Goal: Task Accomplishment & Management: Manage account settings

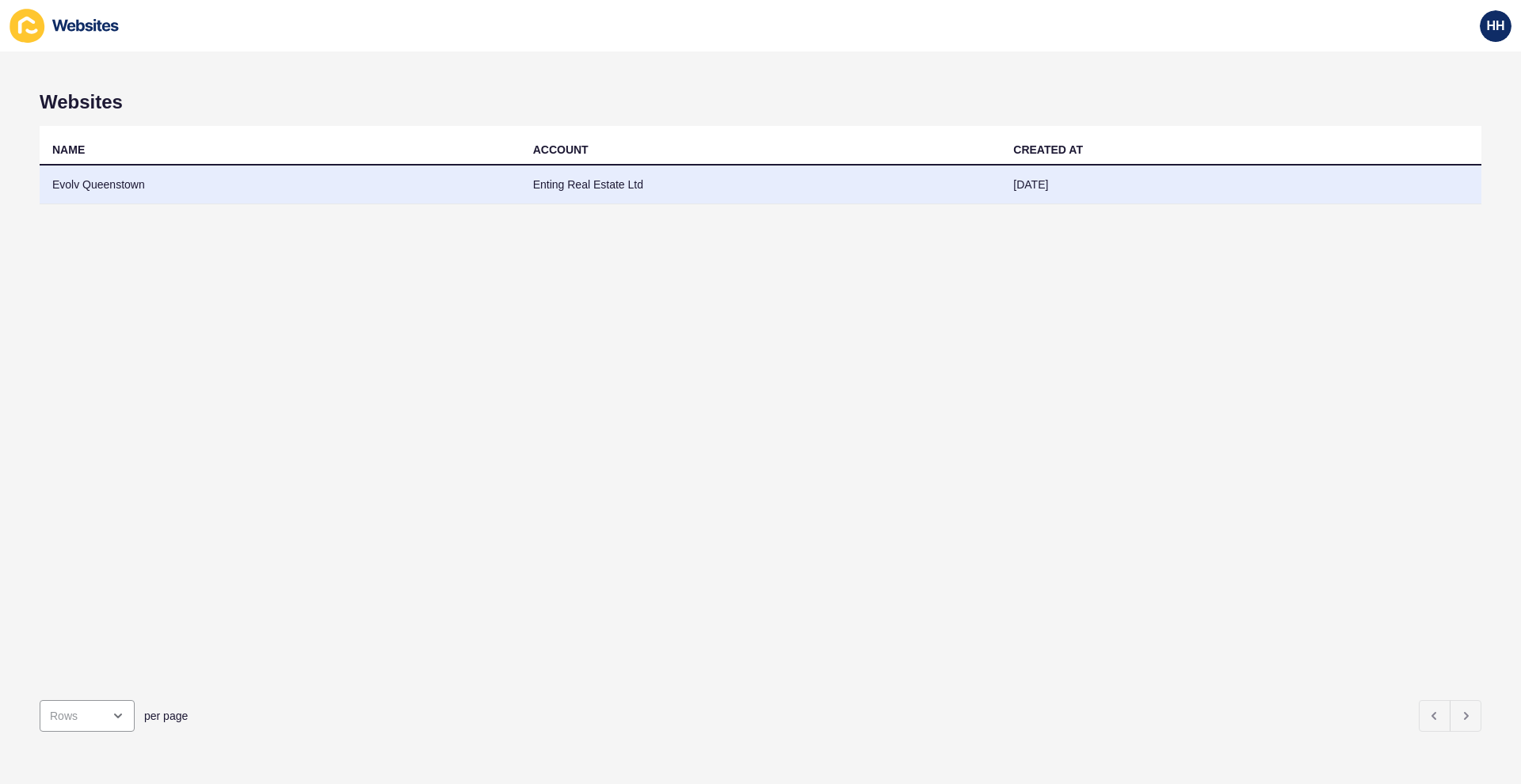
click at [128, 188] on td "Evolv Queenstown" at bounding box center [280, 185] width 481 height 39
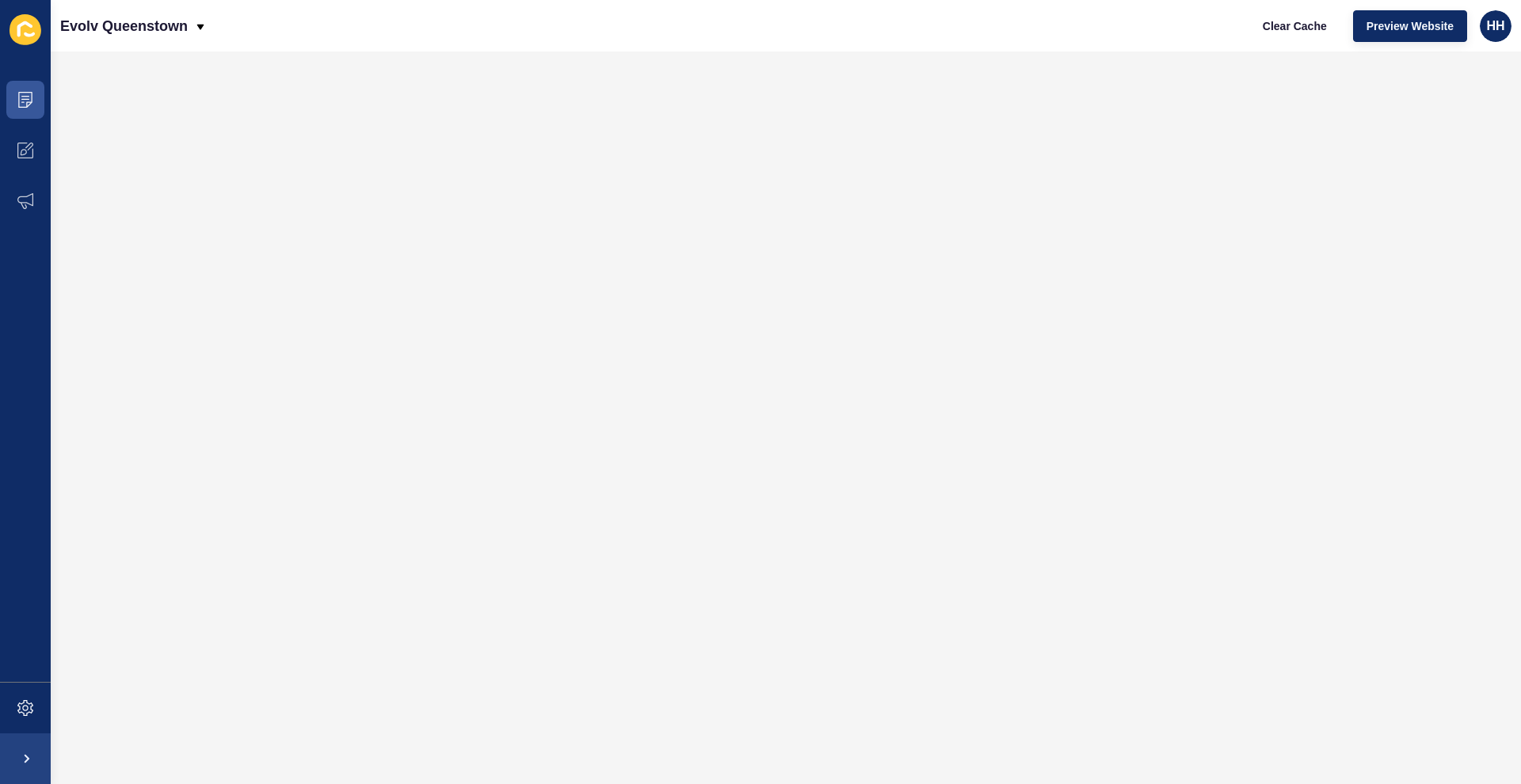
click at [20, 756] on span at bounding box center [25, 758] width 51 height 50
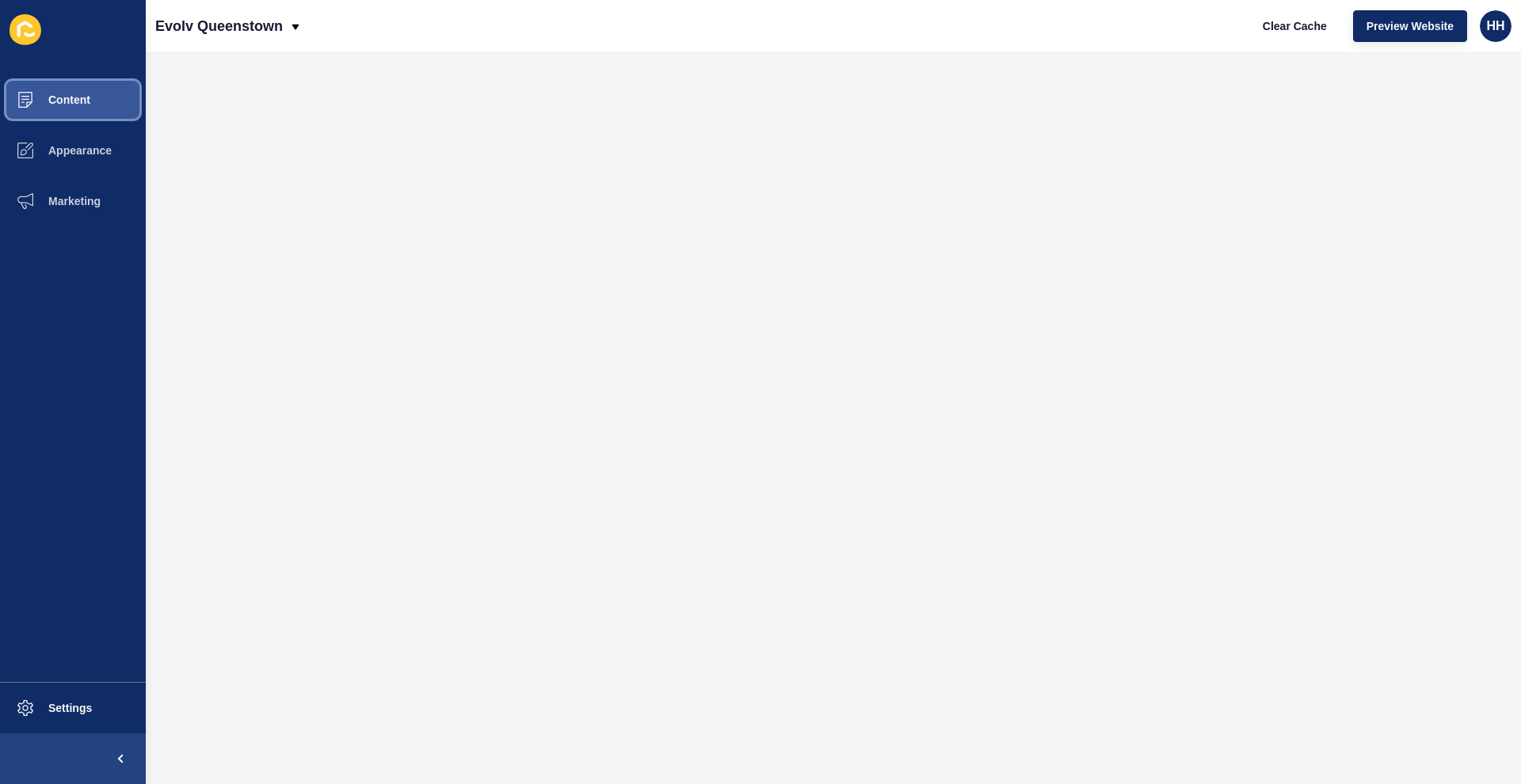
click at [105, 96] on button "Content" at bounding box center [72, 99] width 146 height 50
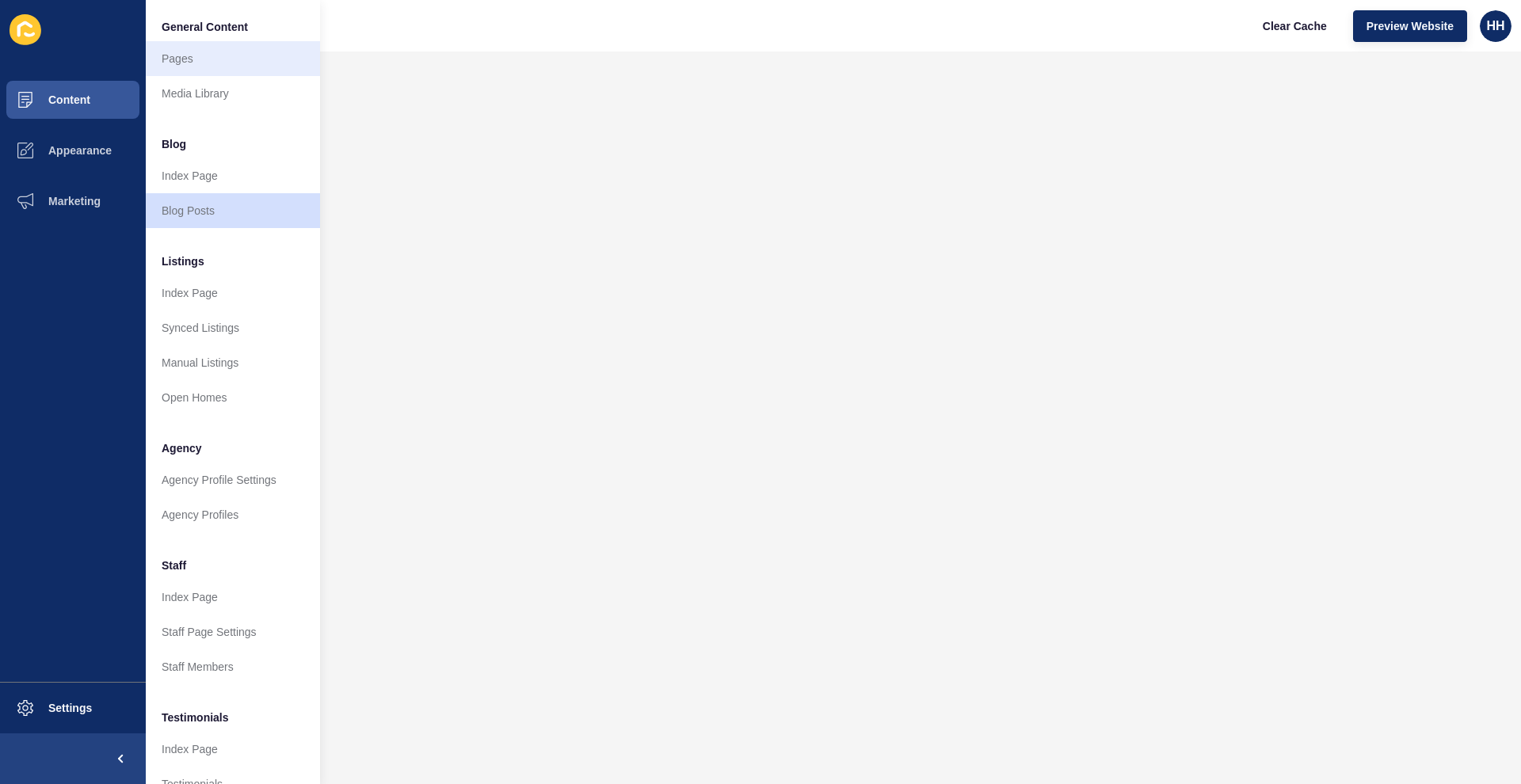
click at [198, 58] on link "Pages" at bounding box center [233, 58] width 174 height 35
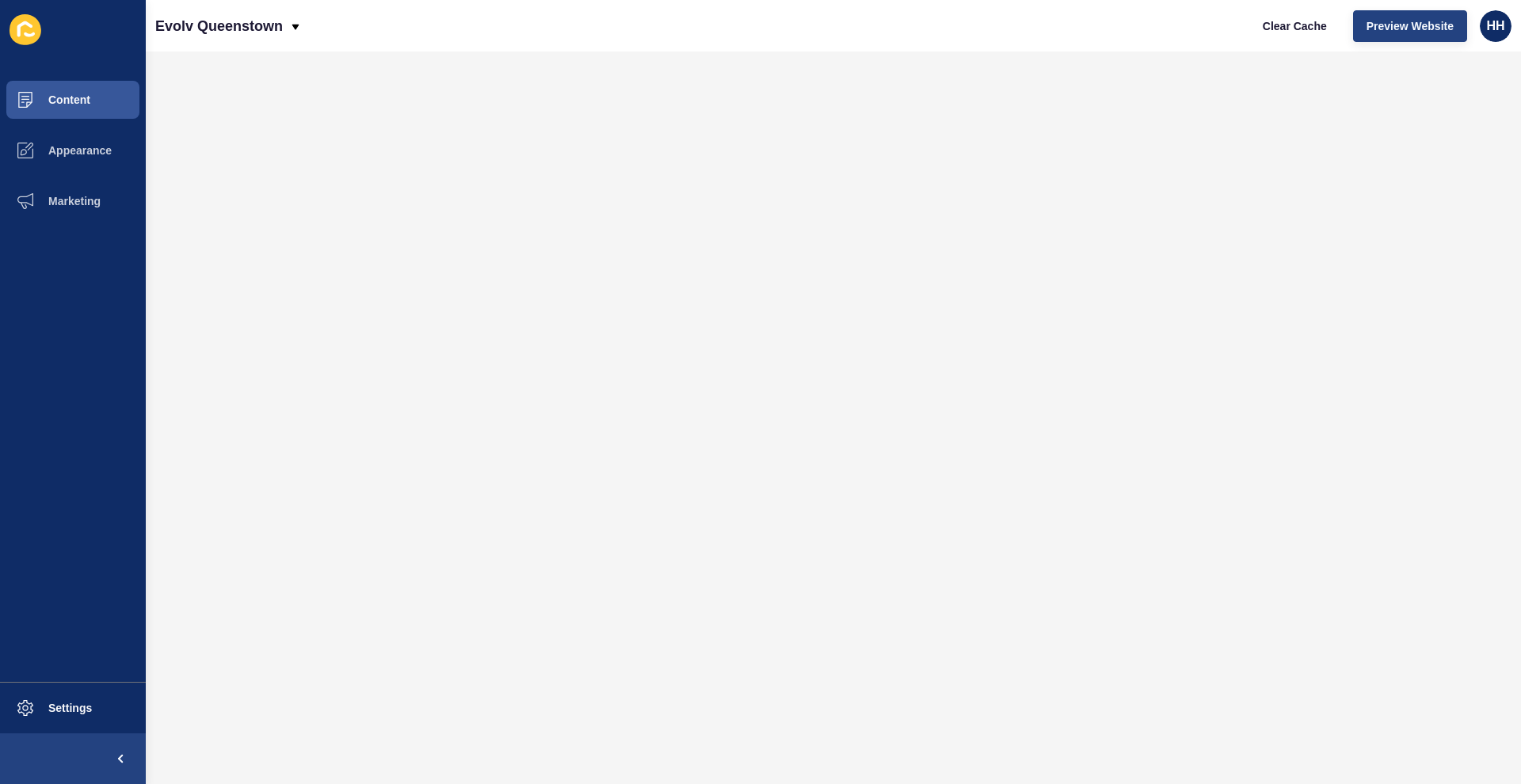
click at [1433, 22] on span "Preview Website" at bounding box center [1409, 26] width 87 height 16
click at [90, 97] on span "Content" at bounding box center [44, 99] width 92 height 12
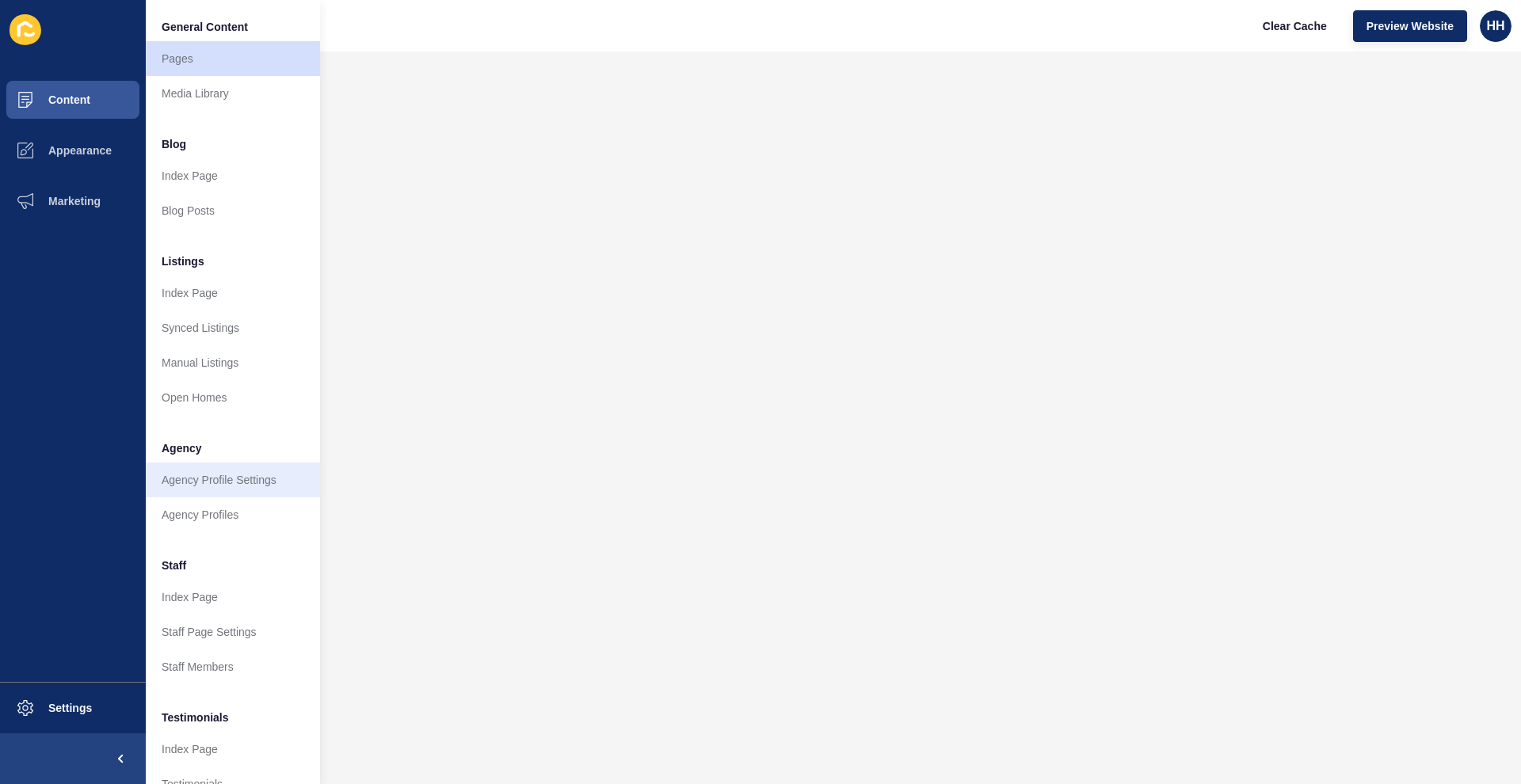
click at [219, 476] on link "Agency Profile Settings" at bounding box center [233, 479] width 174 height 35
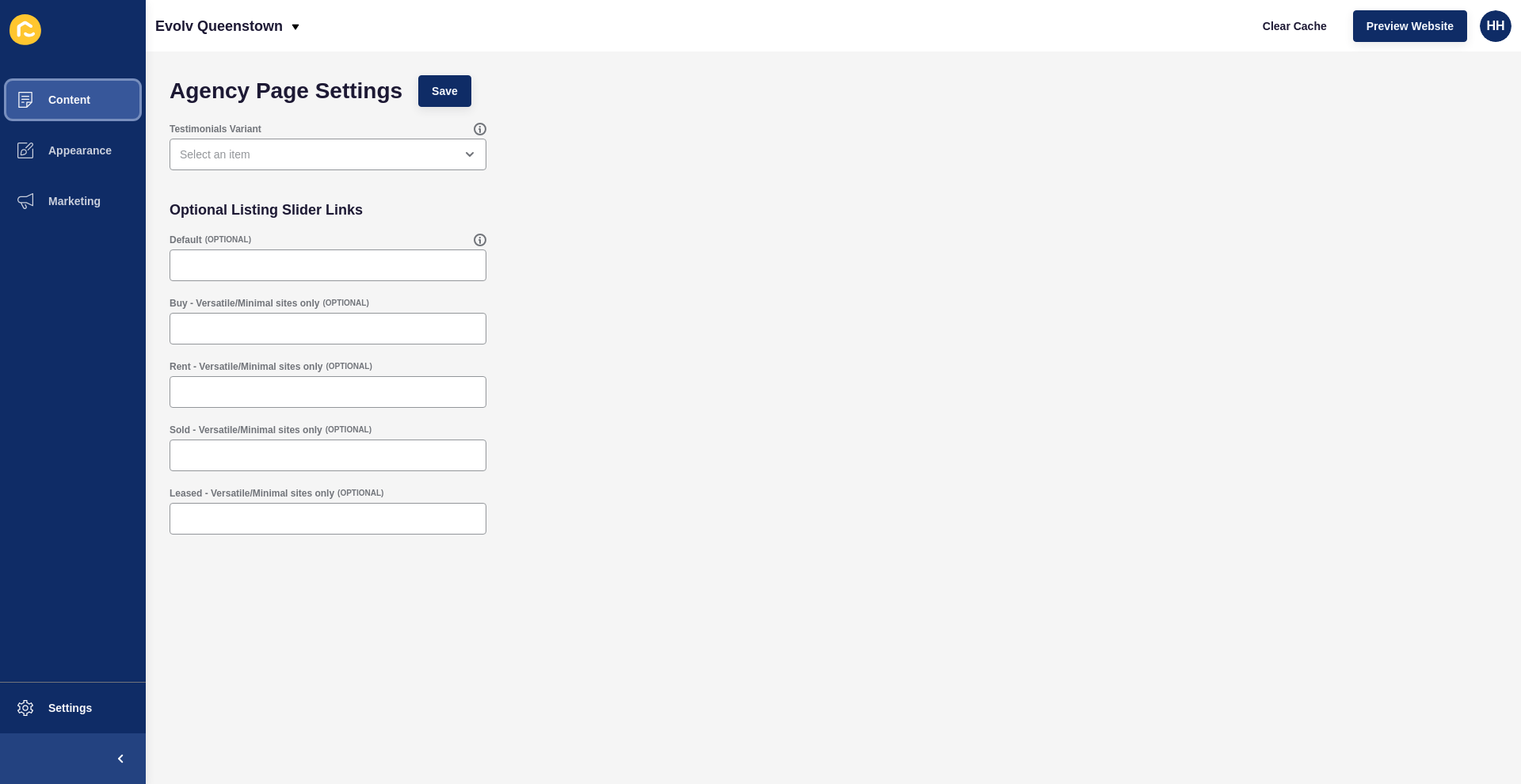
click at [85, 106] on button "Content" at bounding box center [72, 99] width 146 height 50
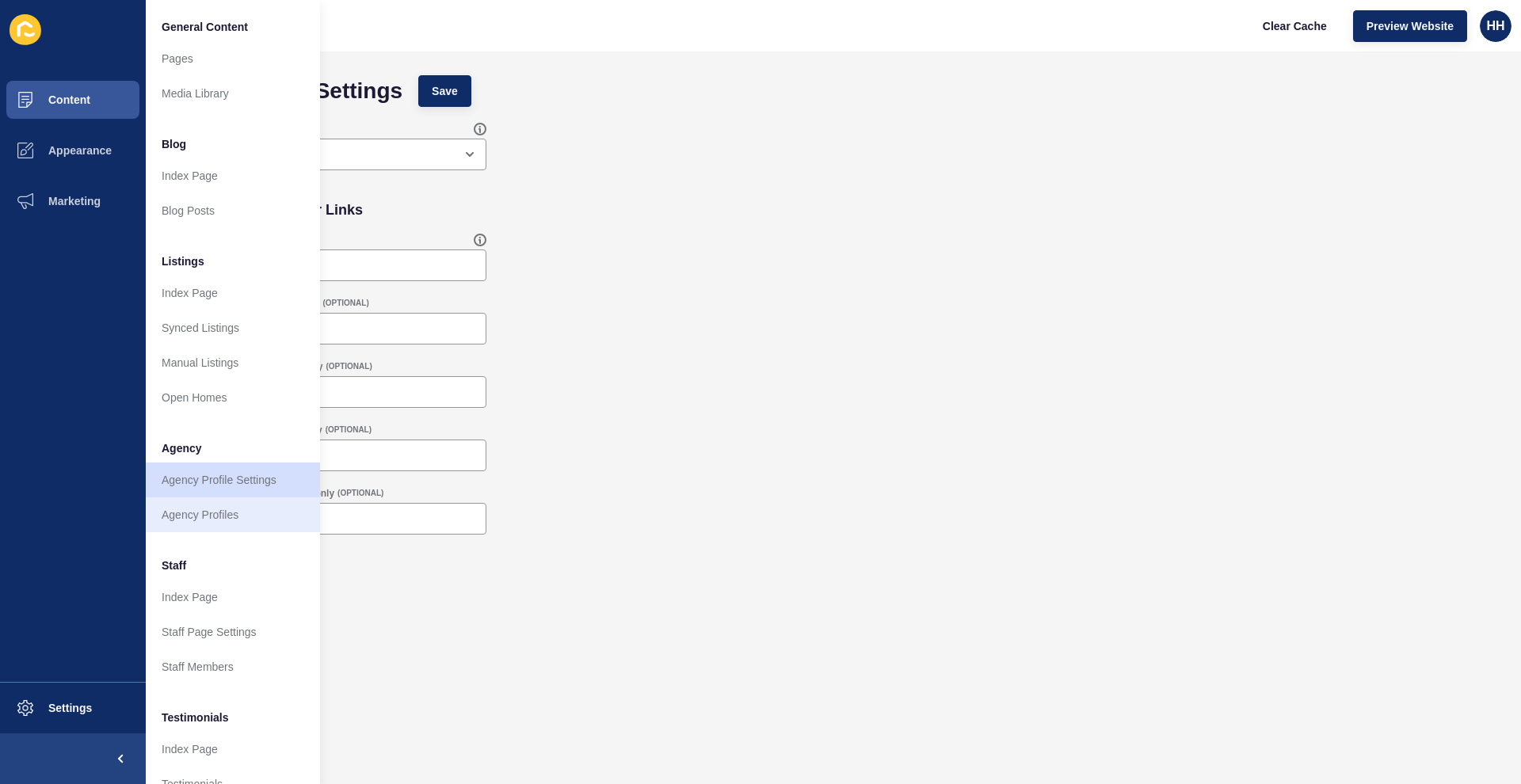
click at [215, 513] on link "Agency Profiles" at bounding box center [233, 514] width 174 height 35
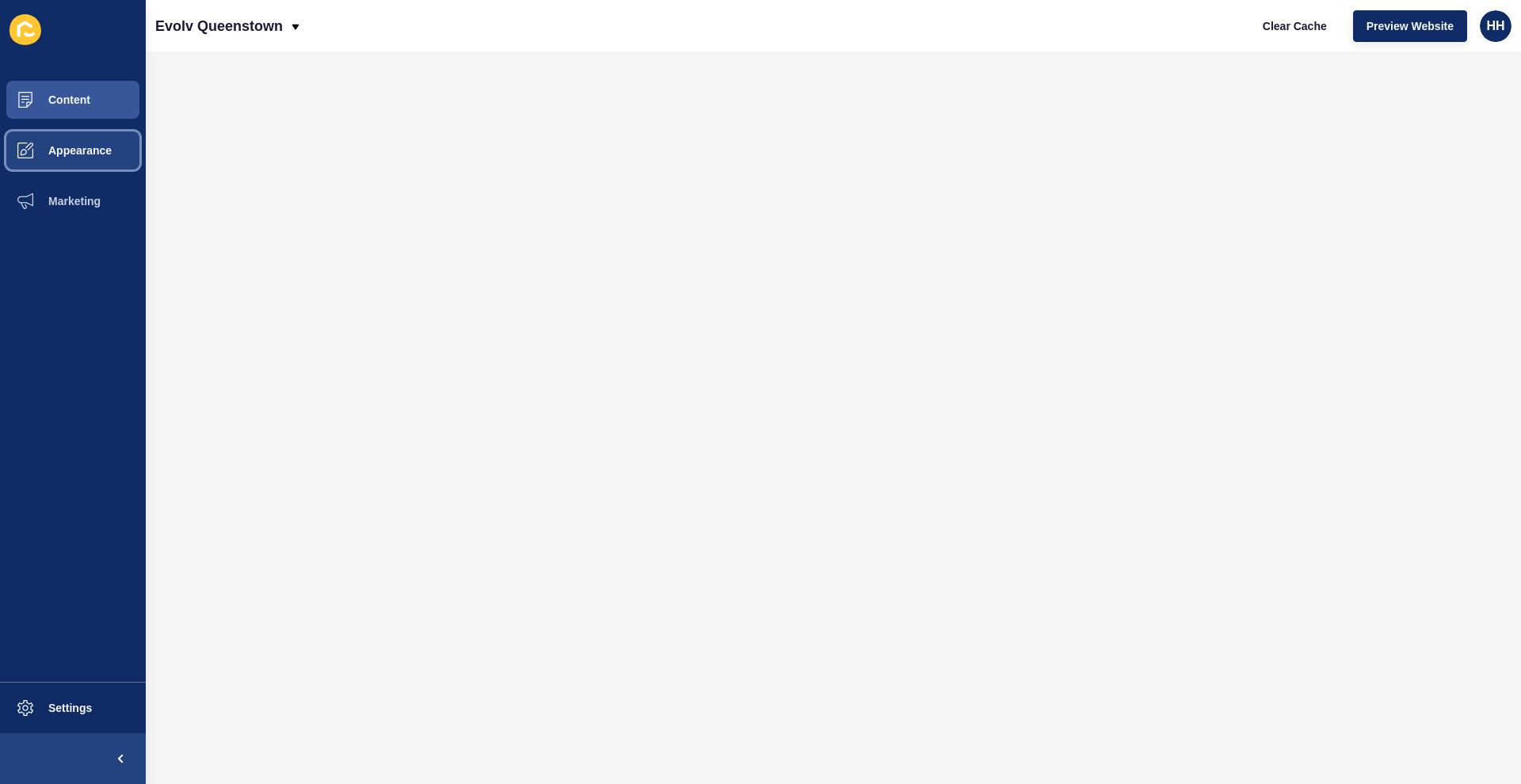
click at [101, 152] on span "Appearance" at bounding box center [55, 150] width 114 height 12
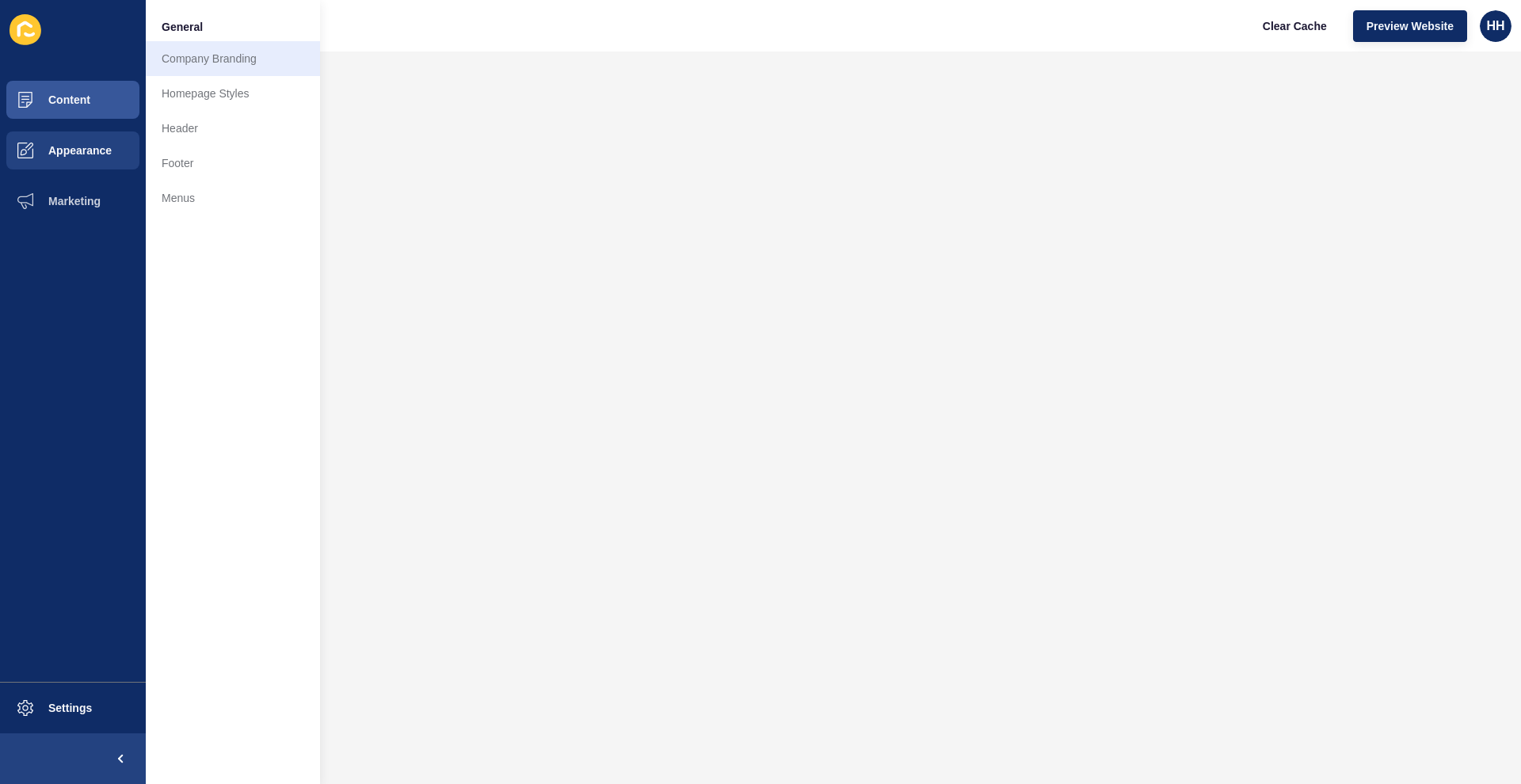
click at [239, 67] on link "Company Branding" at bounding box center [233, 58] width 174 height 35
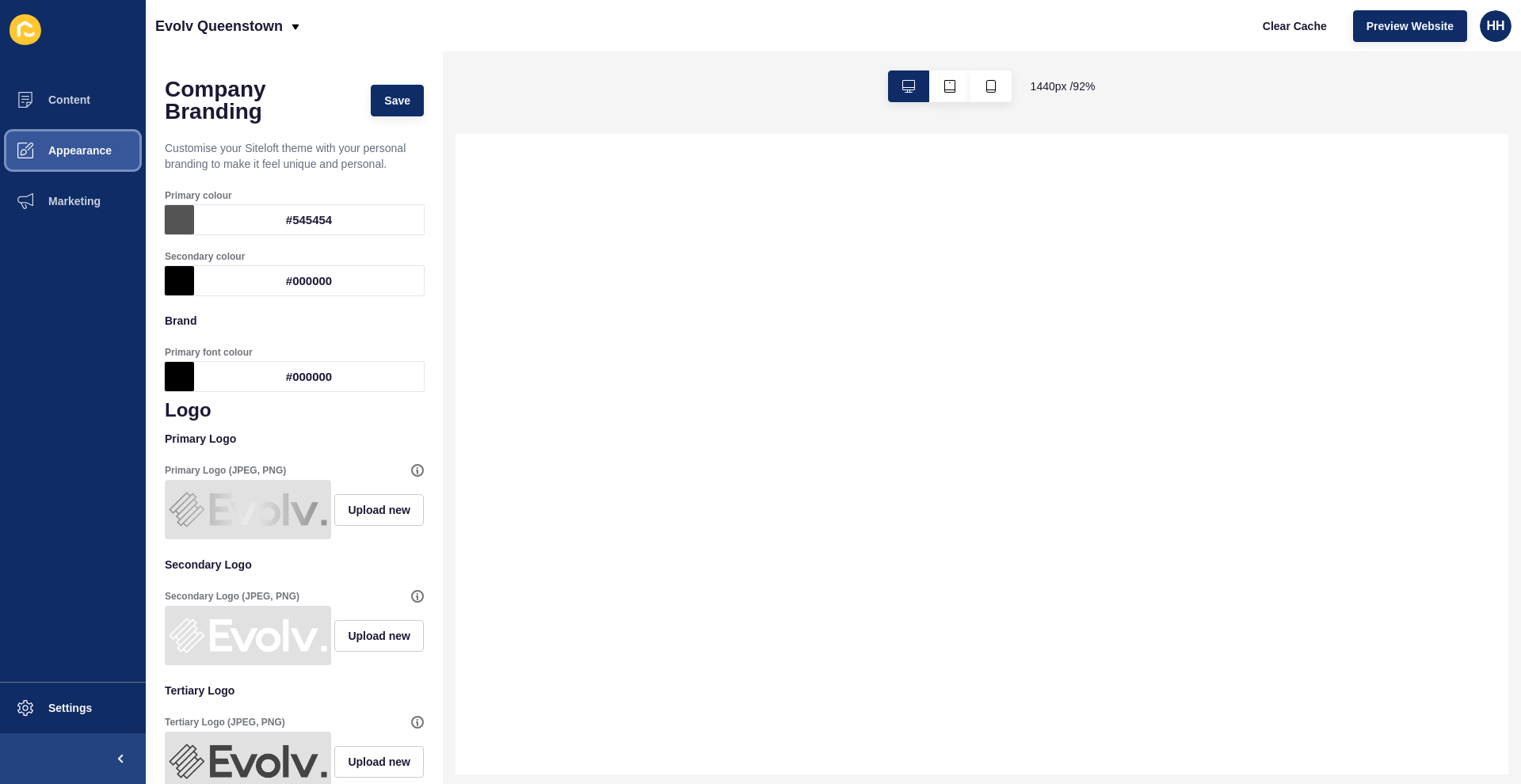
click at [84, 151] on span "Appearance" at bounding box center [55, 150] width 114 height 12
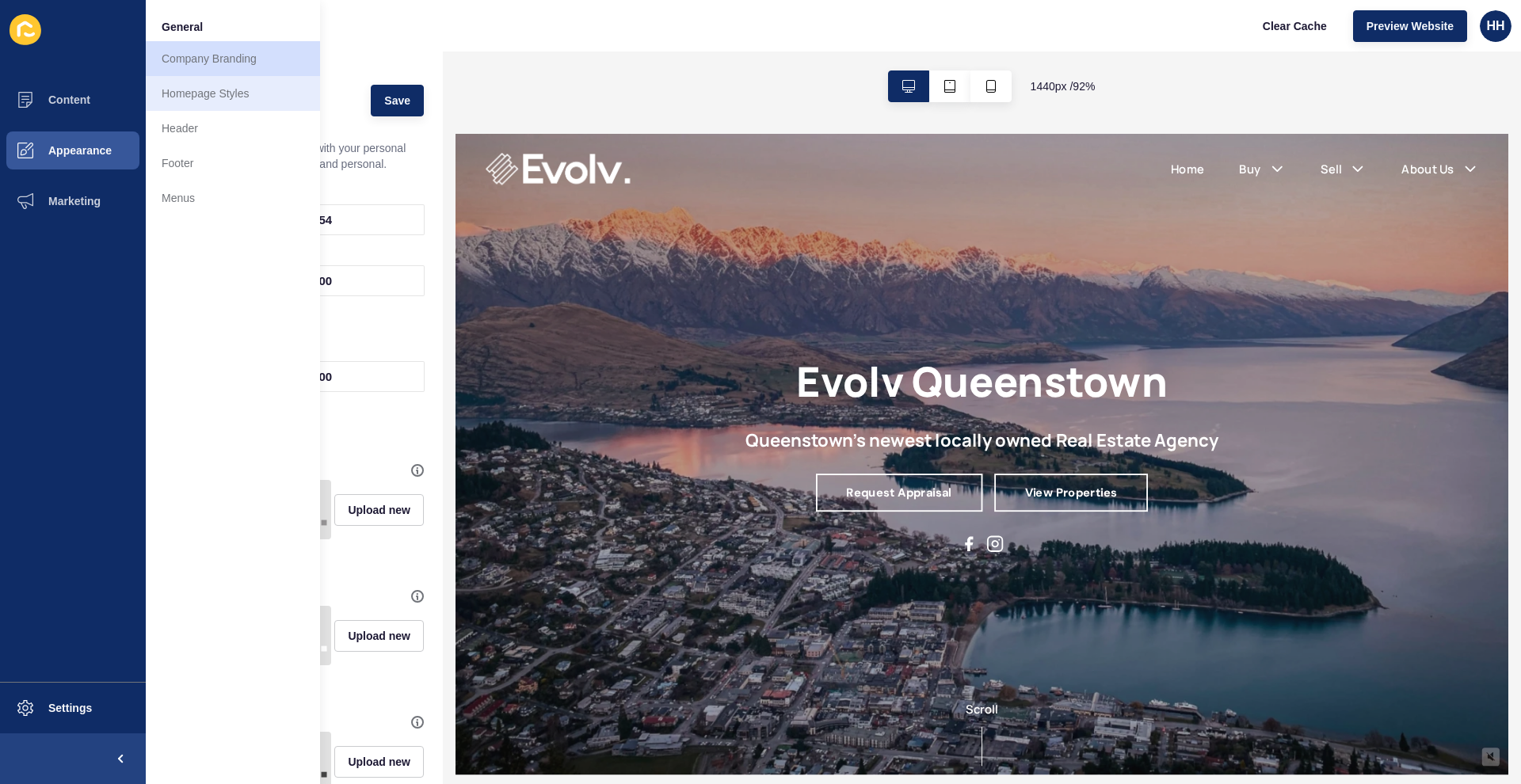
click at [232, 103] on link "Homepage Styles" at bounding box center [233, 93] width 174 height 35
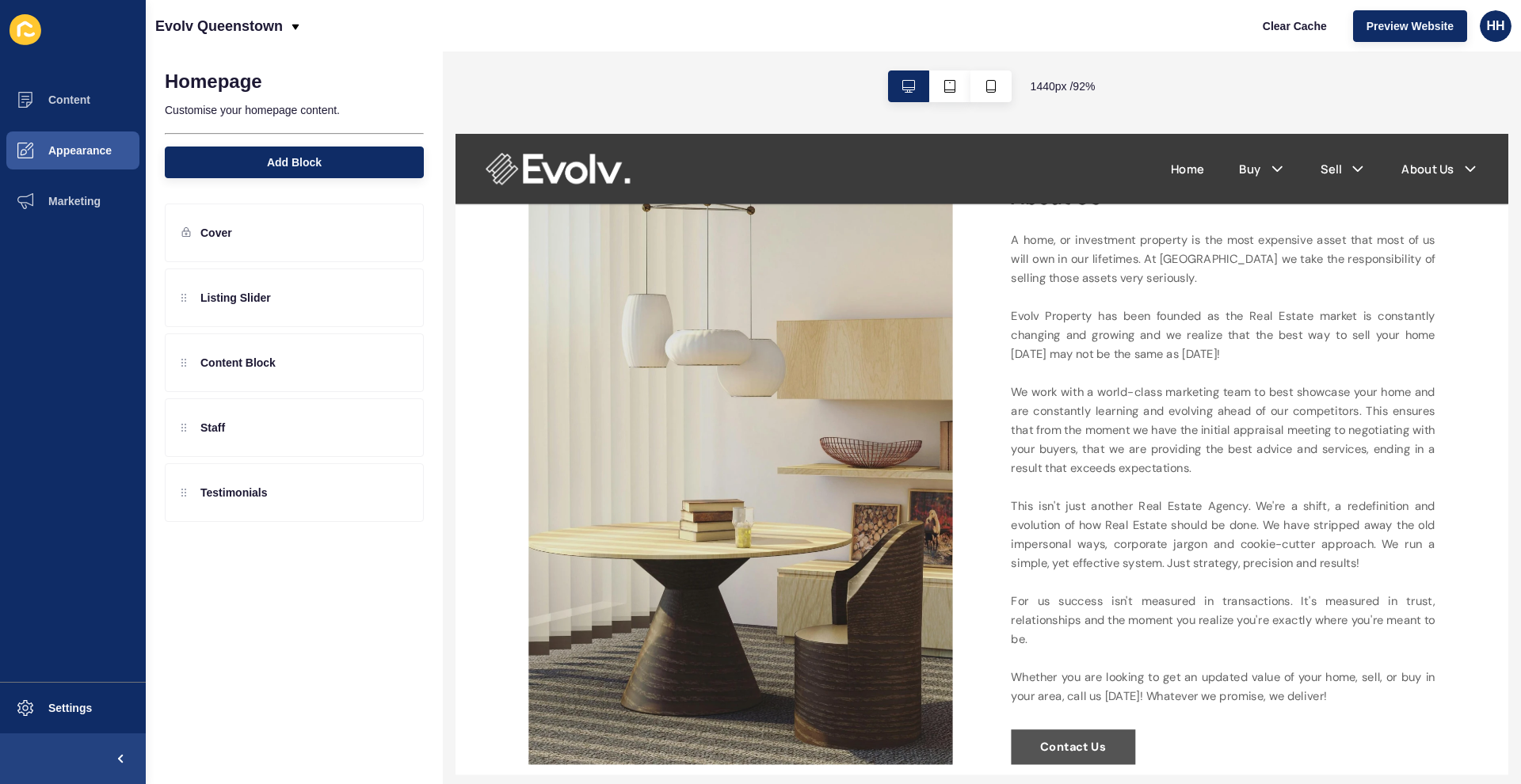
scroll to position [1810, 0]
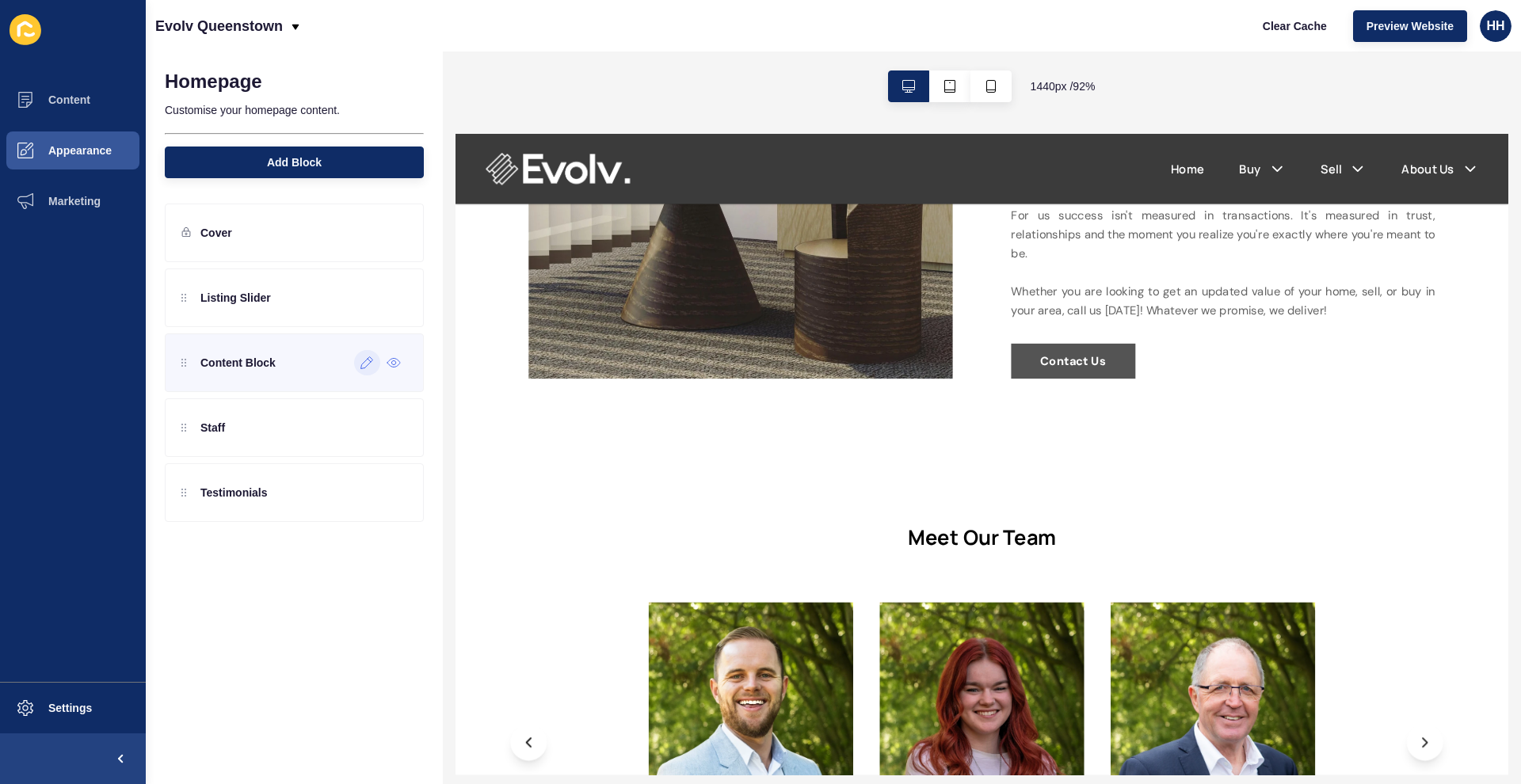
click at [365, 370] on div at bounding box center [367, 362] width 26 height 26
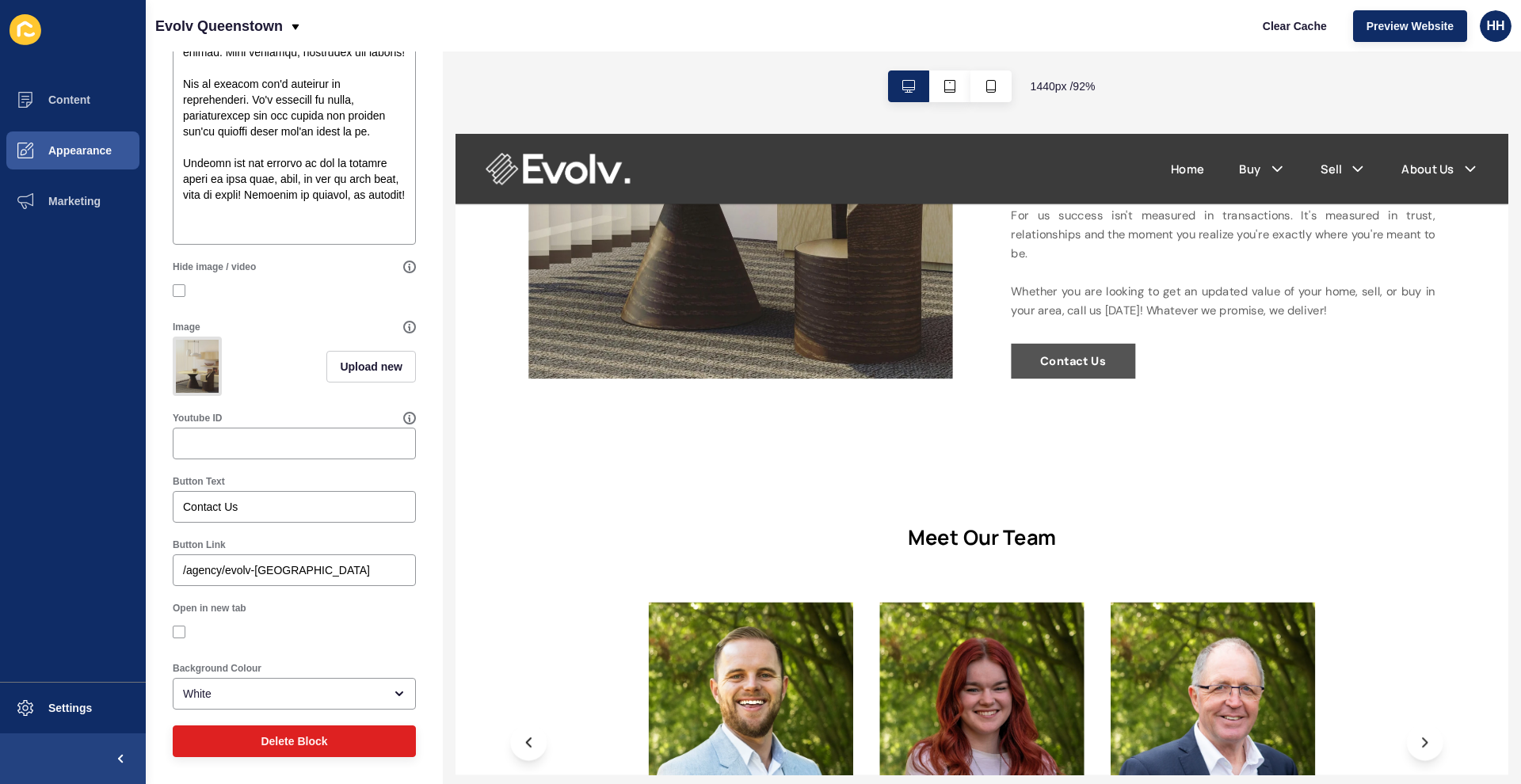
scroll to position [1701, 0]
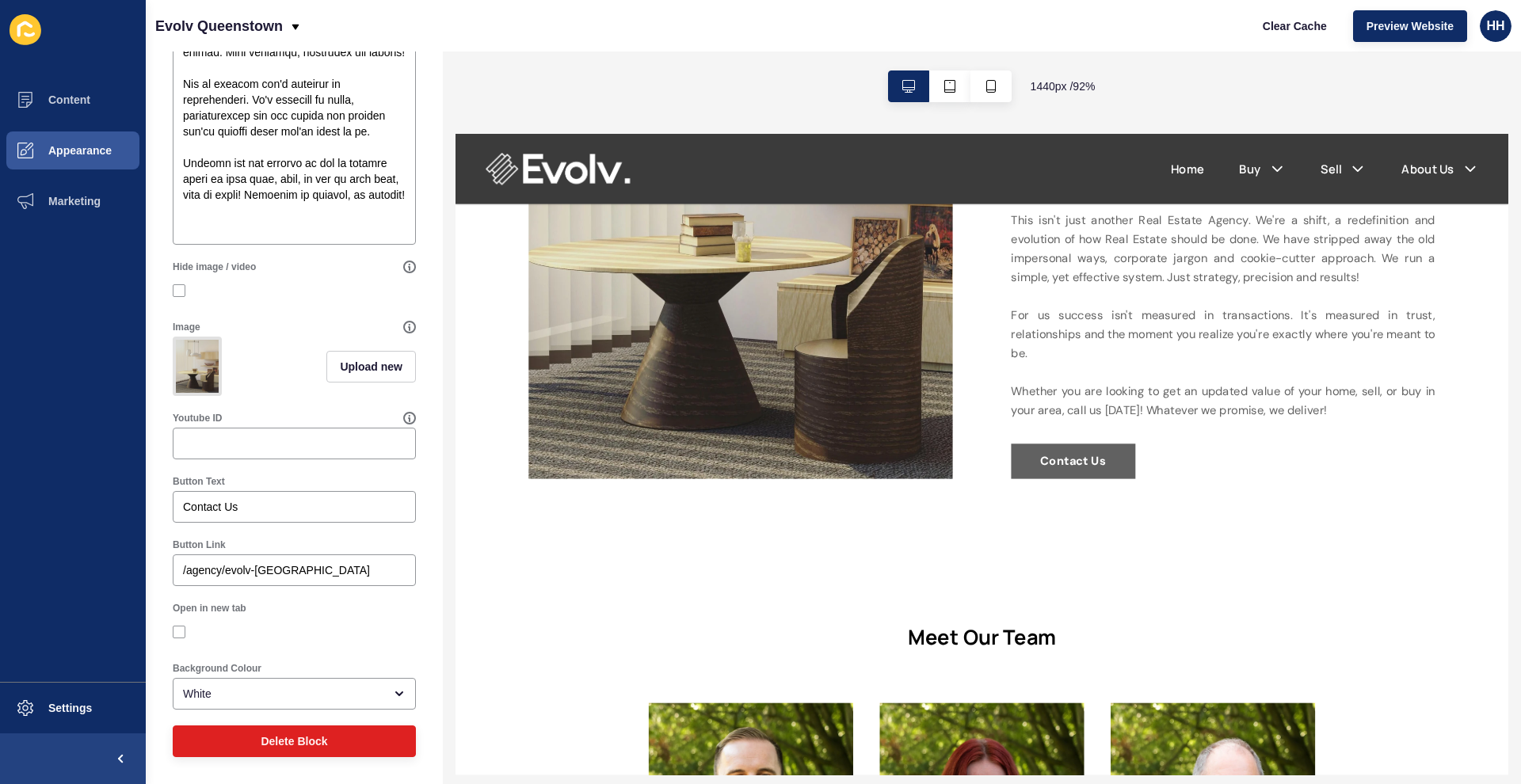
click at [1144, 473] on link "Contact Us" at bounding box center [1125, 489] width 134 height 38
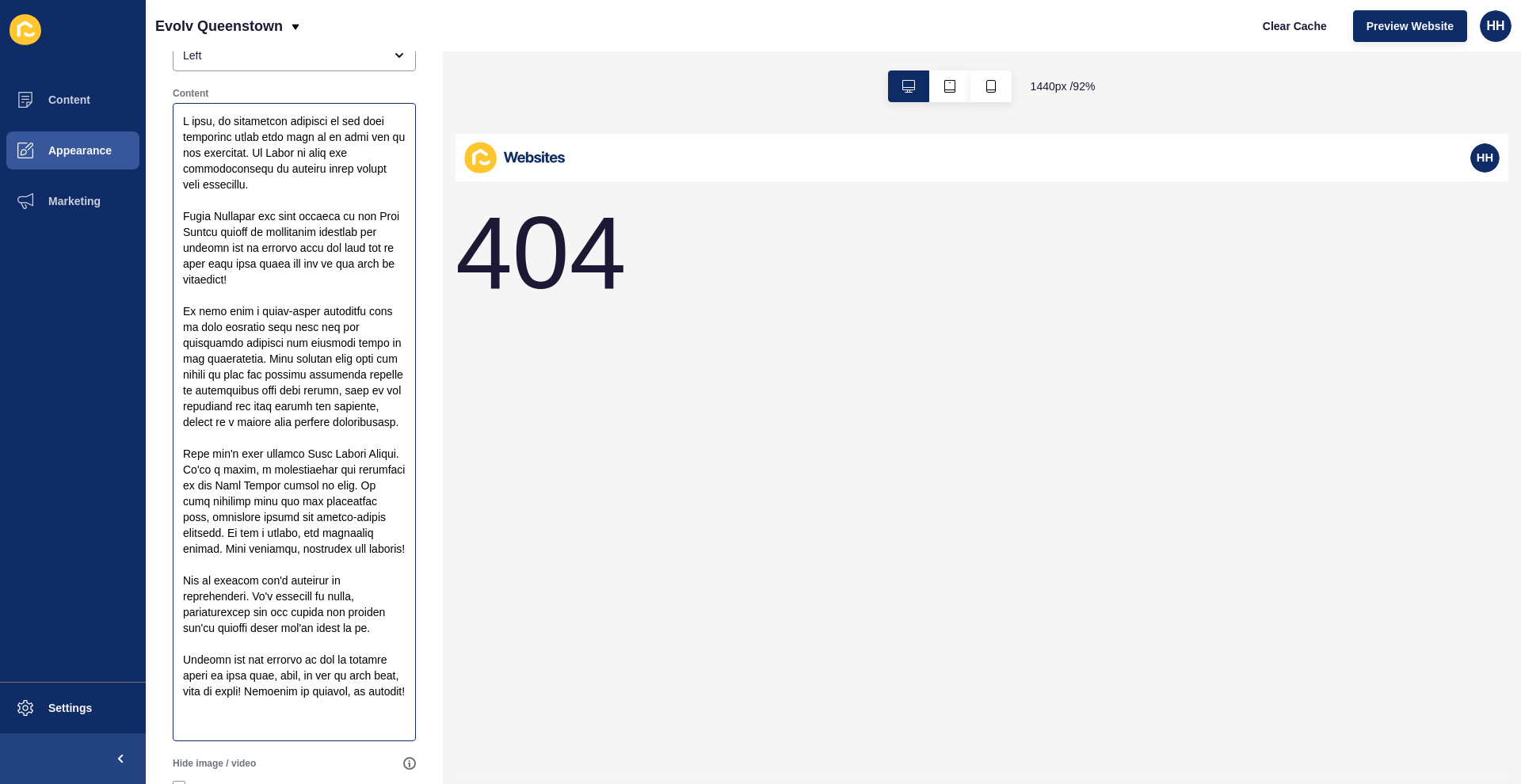
scroll to position [0, 0]
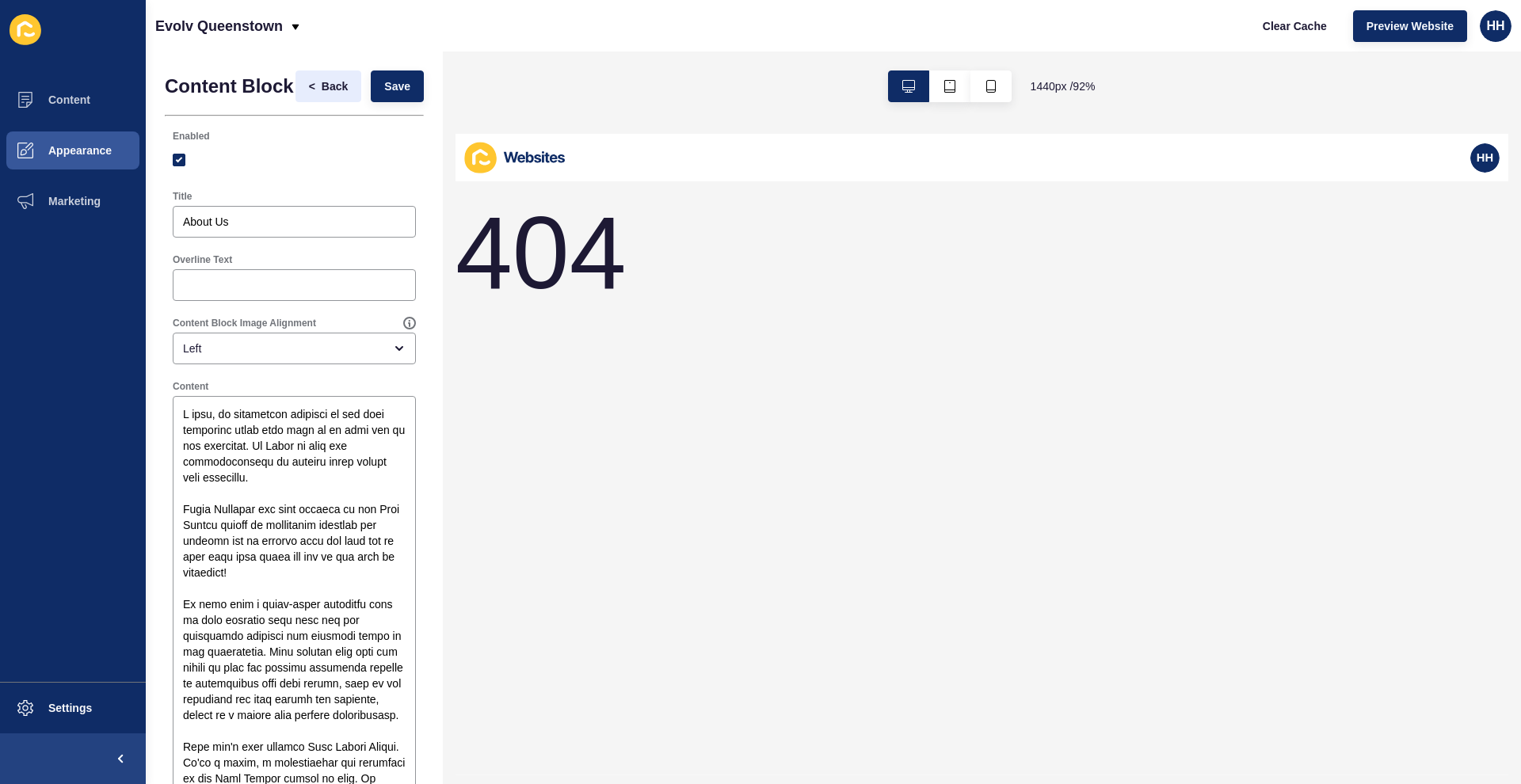
click at [329, 94] on span "Back" at bounding box center [334, 86] width 26 height 16
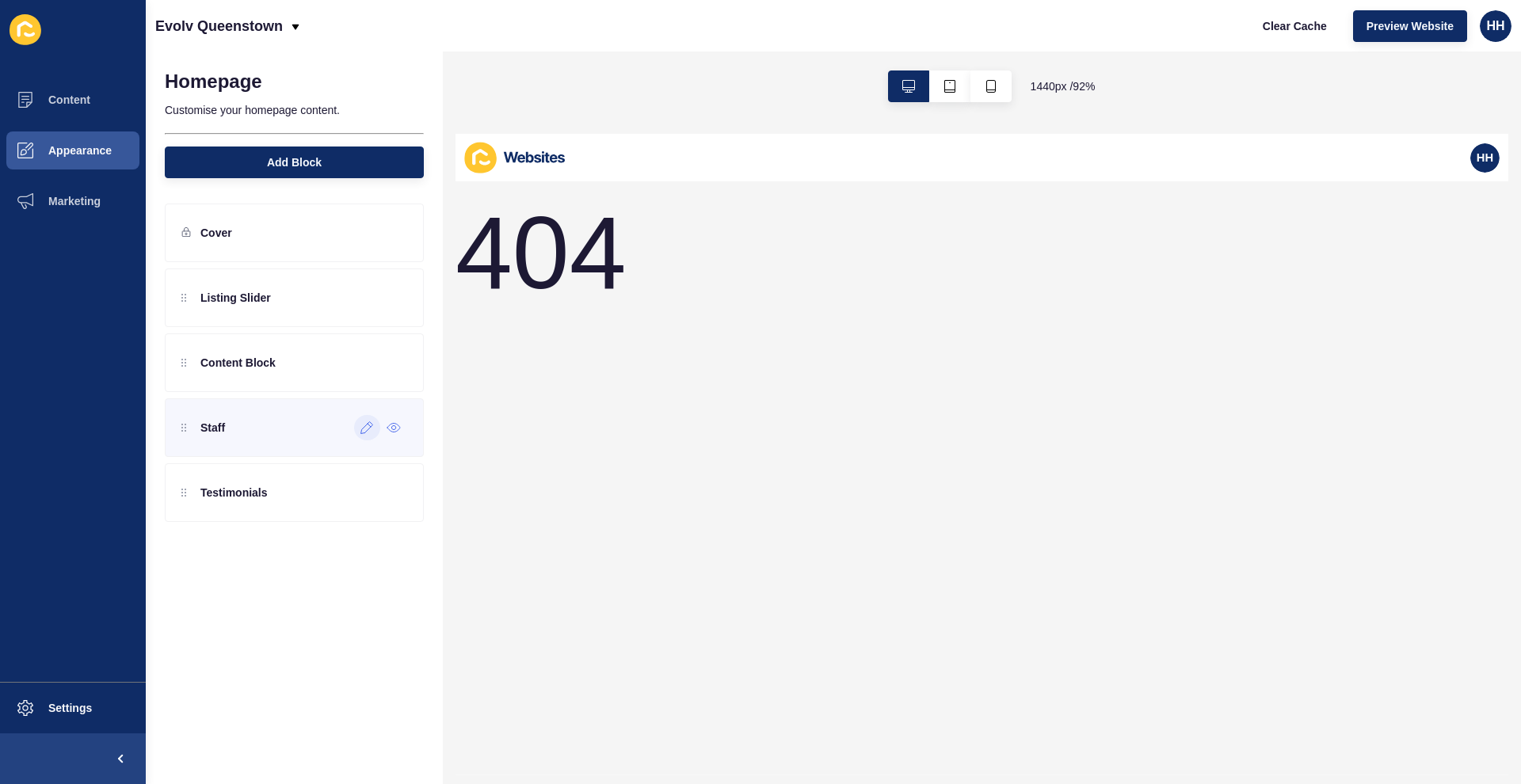
click at [366, 433] on icon at bounding box center [367, 427] width 13 height 12
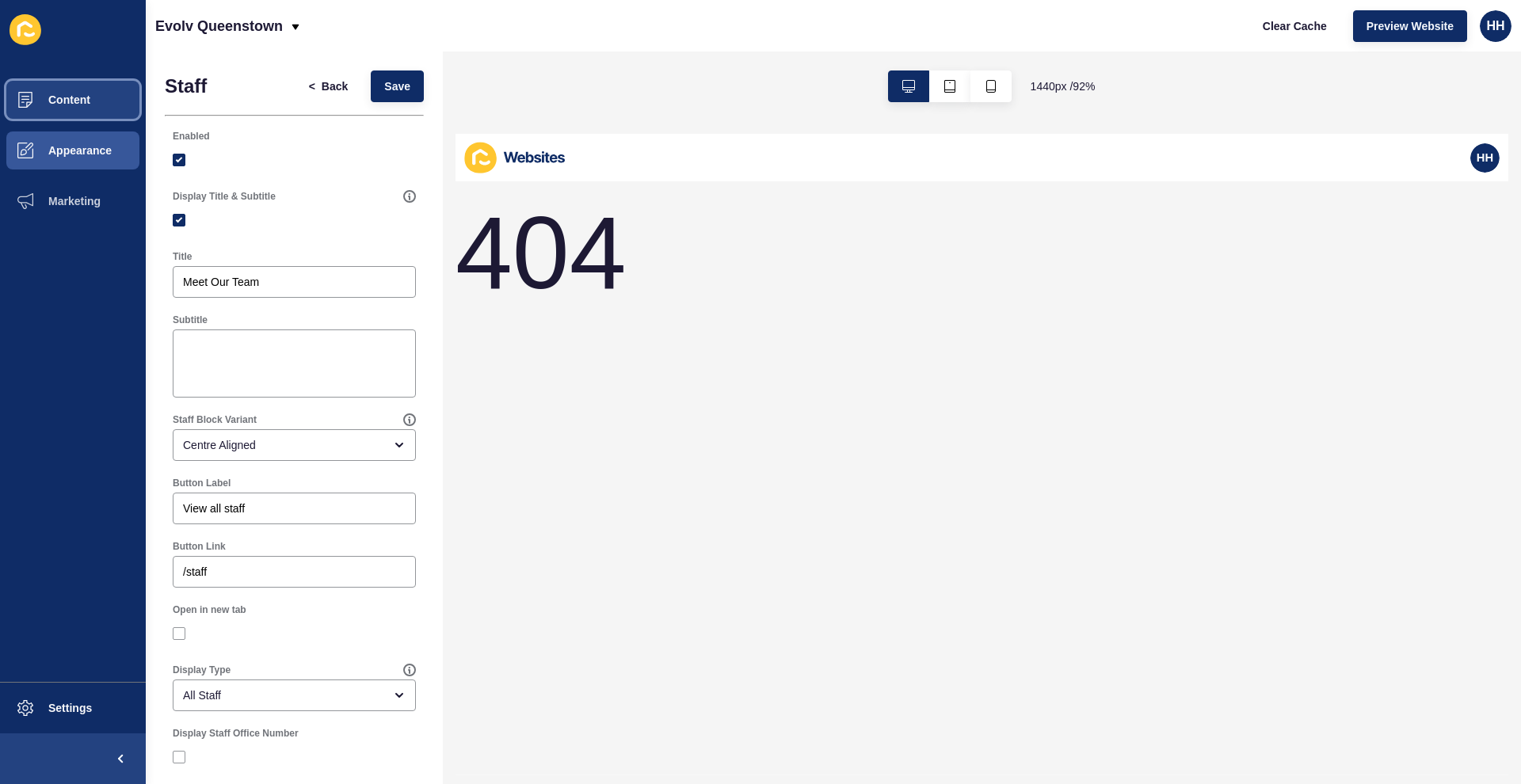
click at [86, 95] on span "Content" at bounding box center [44, 99] width 92 height 12
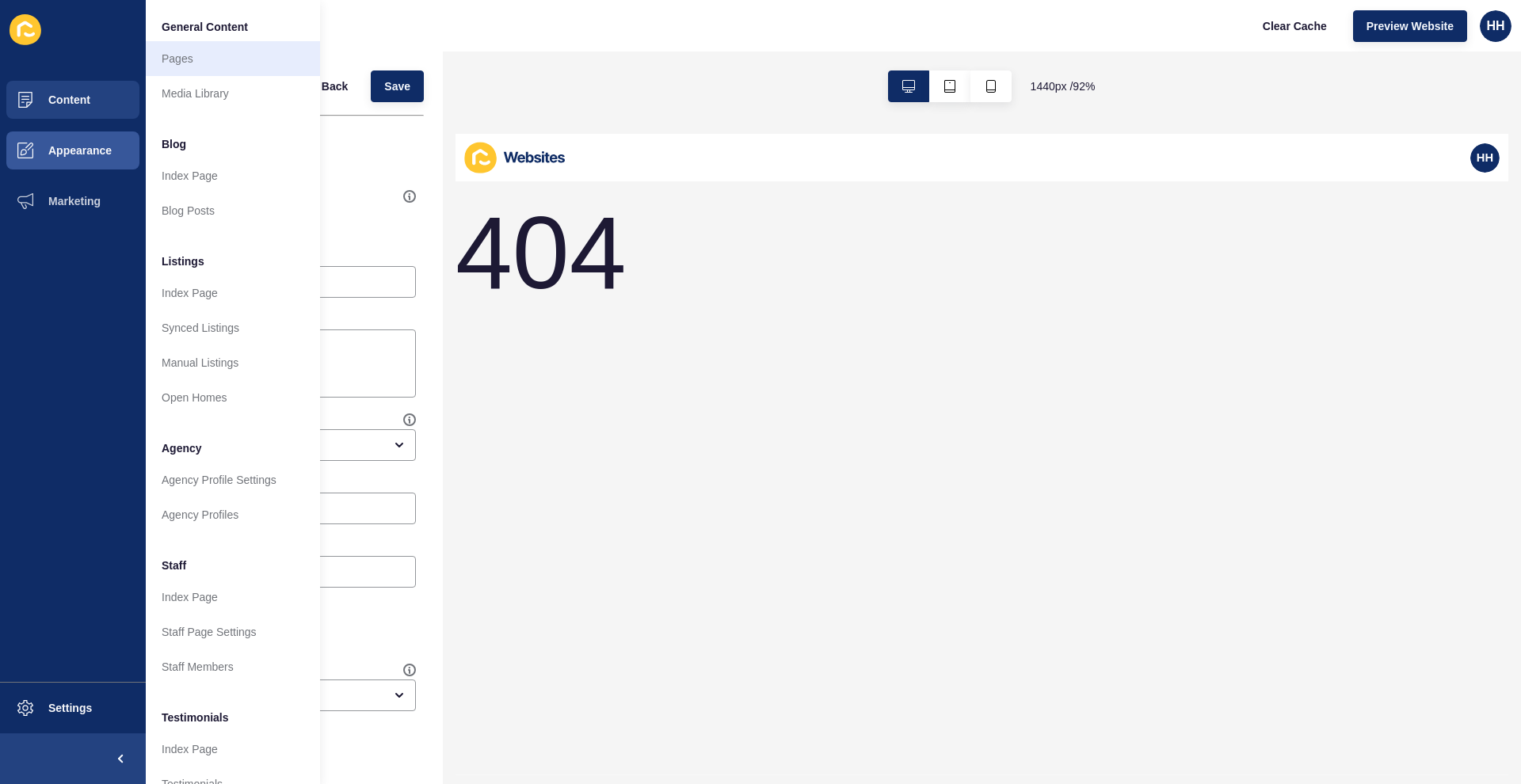
click at [232, 68] on link "Pages" at bounding box center [233, 58] width 174 height 35
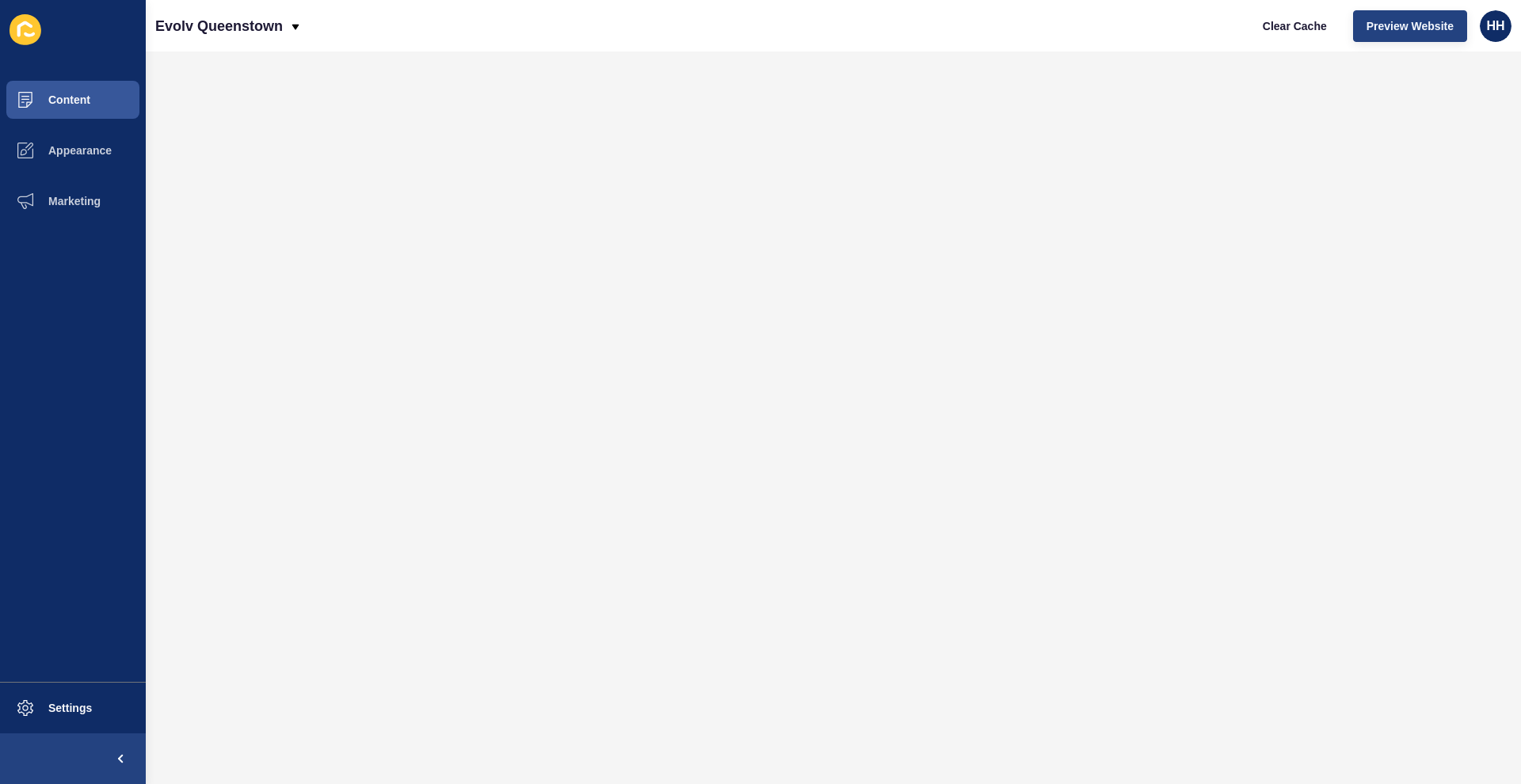
click at [1405, 31] on span "Preview Website" at bounding box center [1409, 26] width 87 height 16
click at [72, 99] on span "Content" at bounding box center [44, 99] width 92 height 12
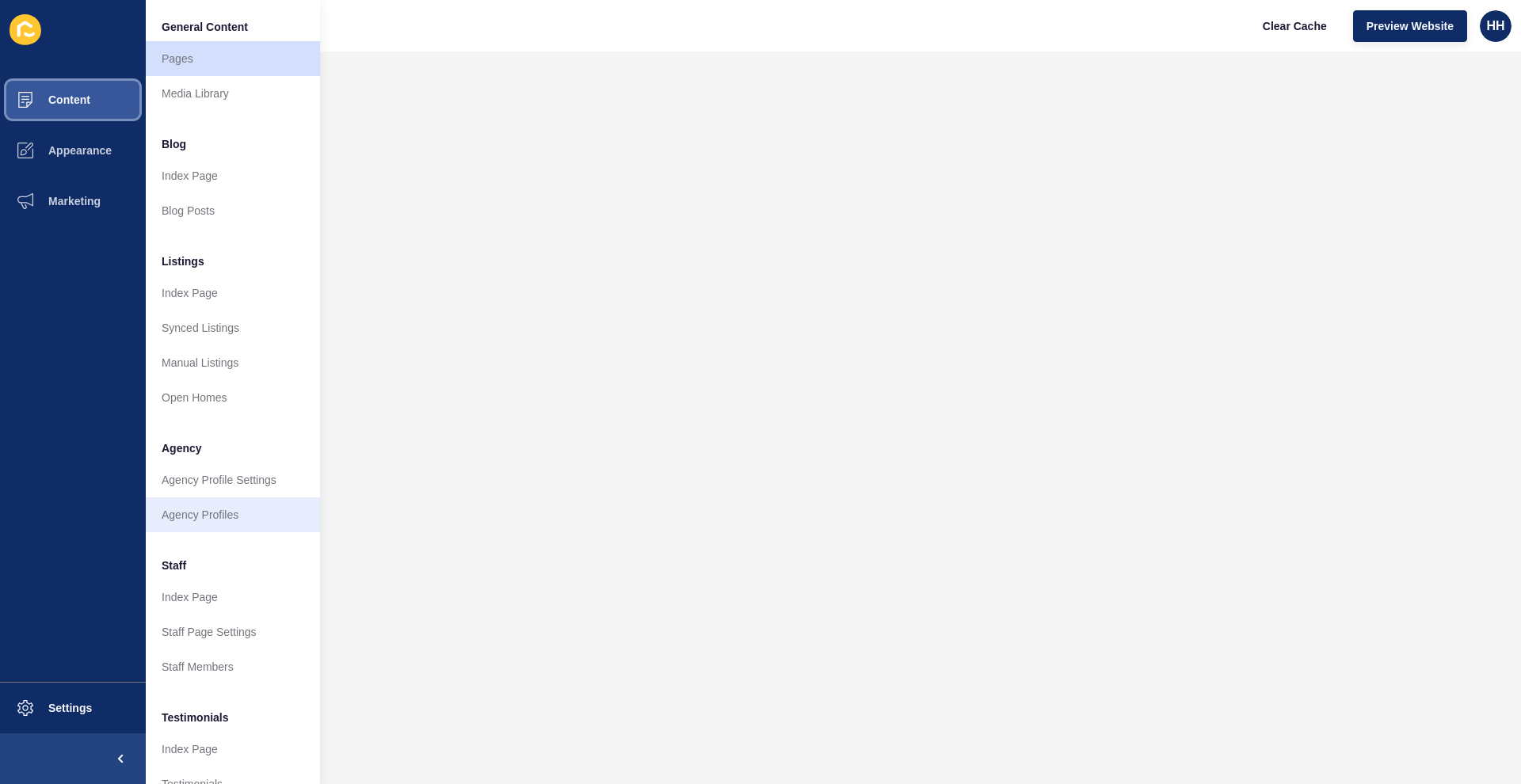
scroll to position [155, 0]
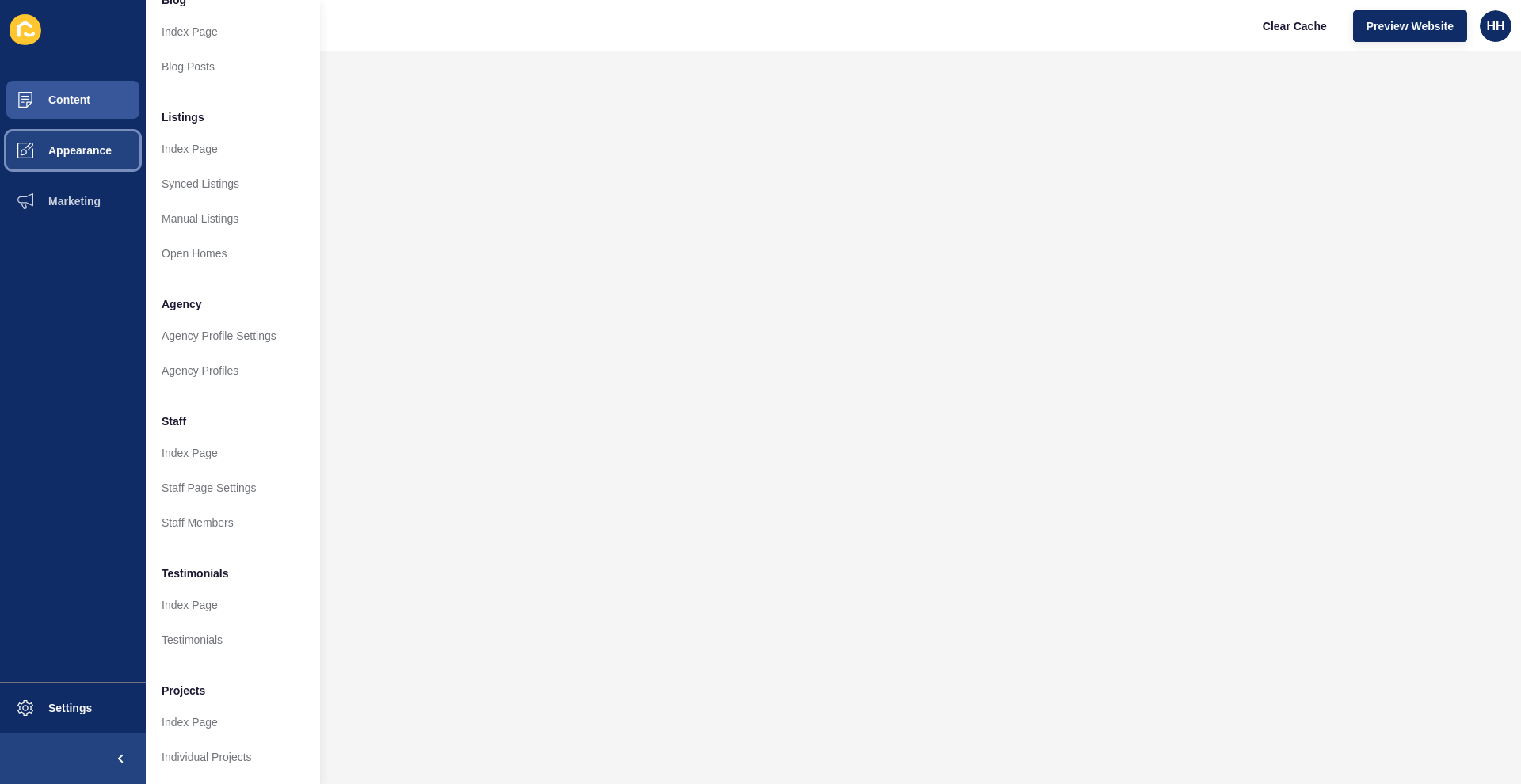
click at [92, 140] on button "Appearance" at bounding box center [72, 150] width 146 height 50
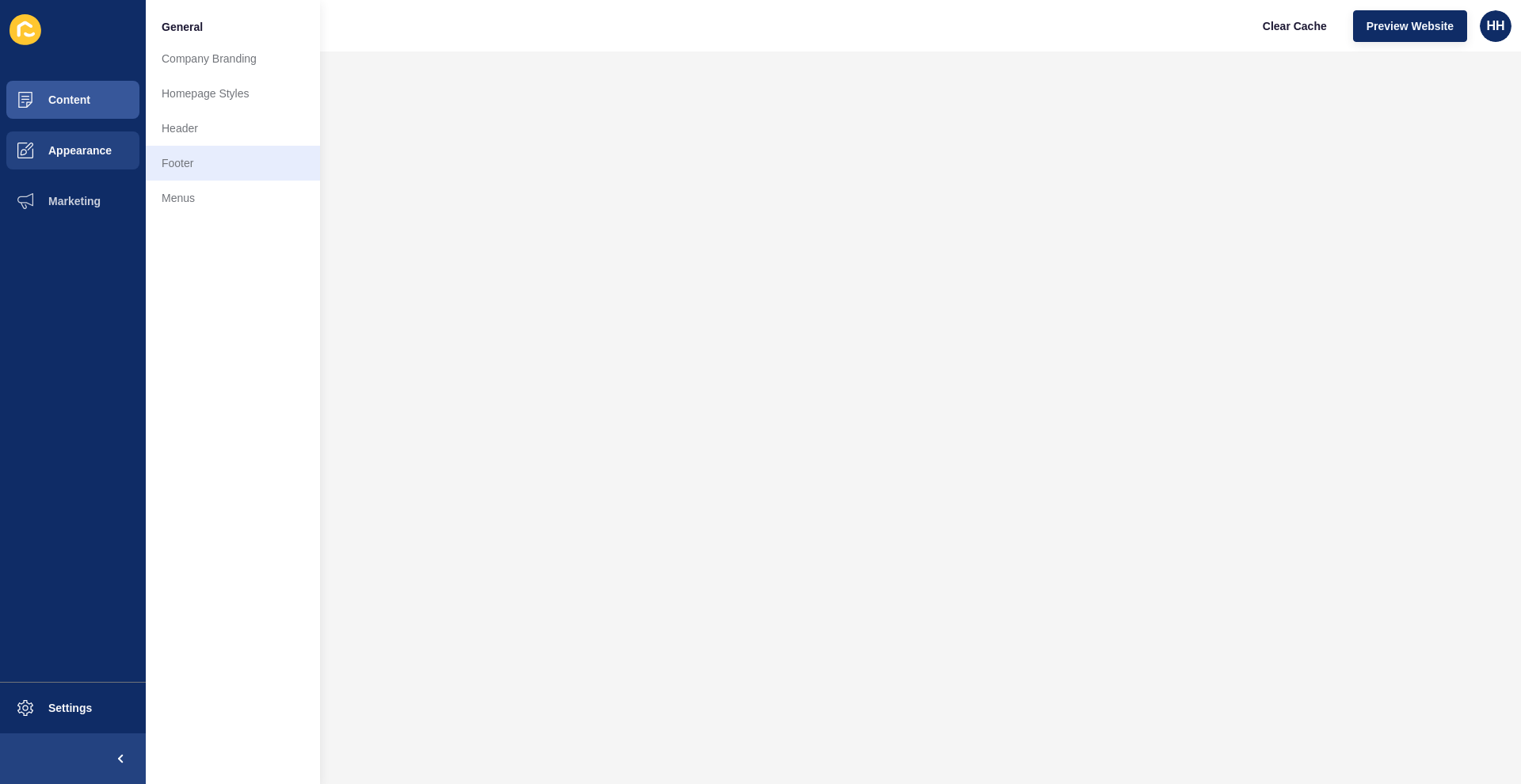
click at [209, 159] on link "Footer" at bounding box center [233, 163] width 174 height 35
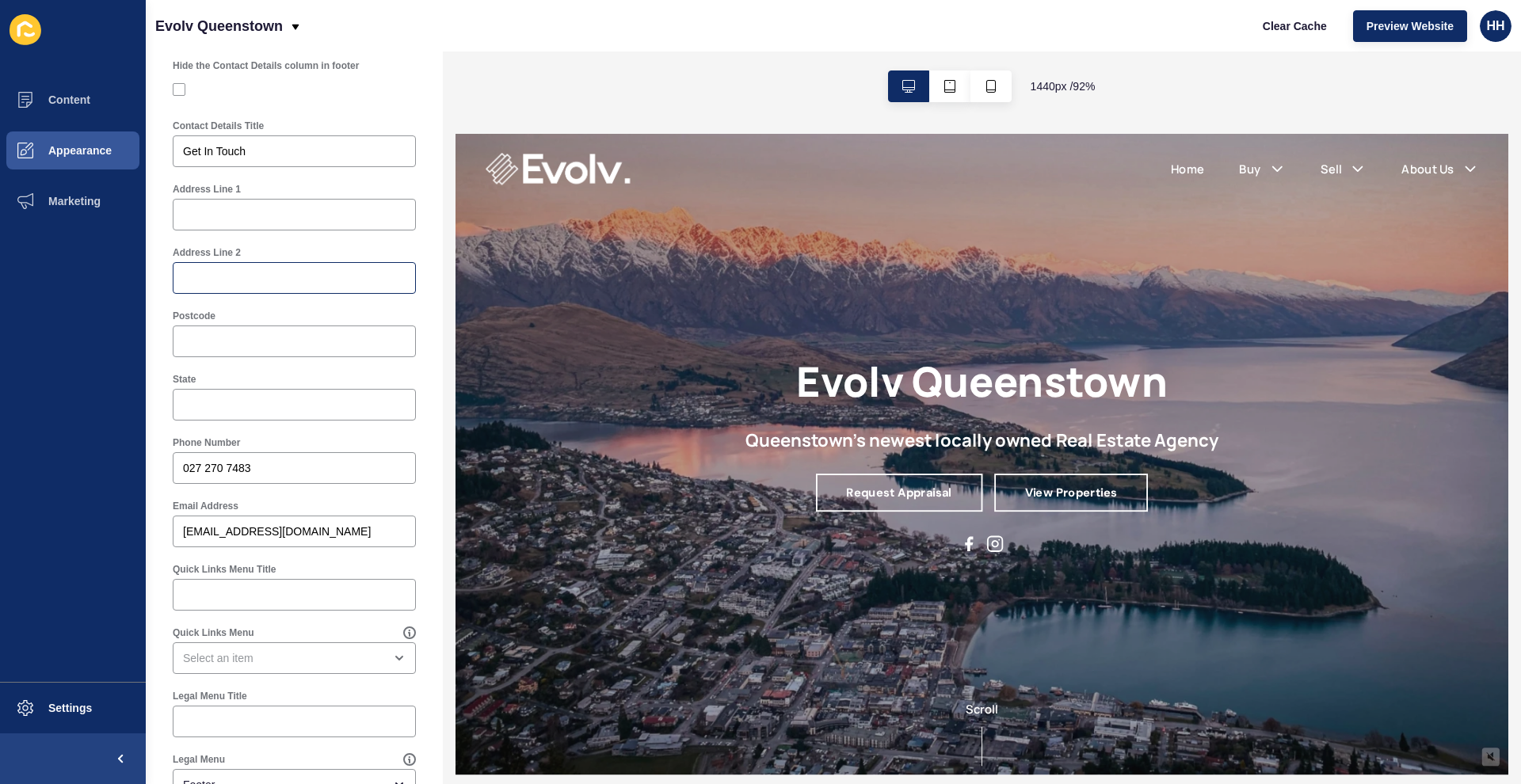
scroll to position [464, 0]
click at [243, 208] on div at bounding box center [294, 217] width 243 height 31
type input "Level [STREET_ADDRESS][PERSON_NAME]"
type input "Frankton"
type input "9300"
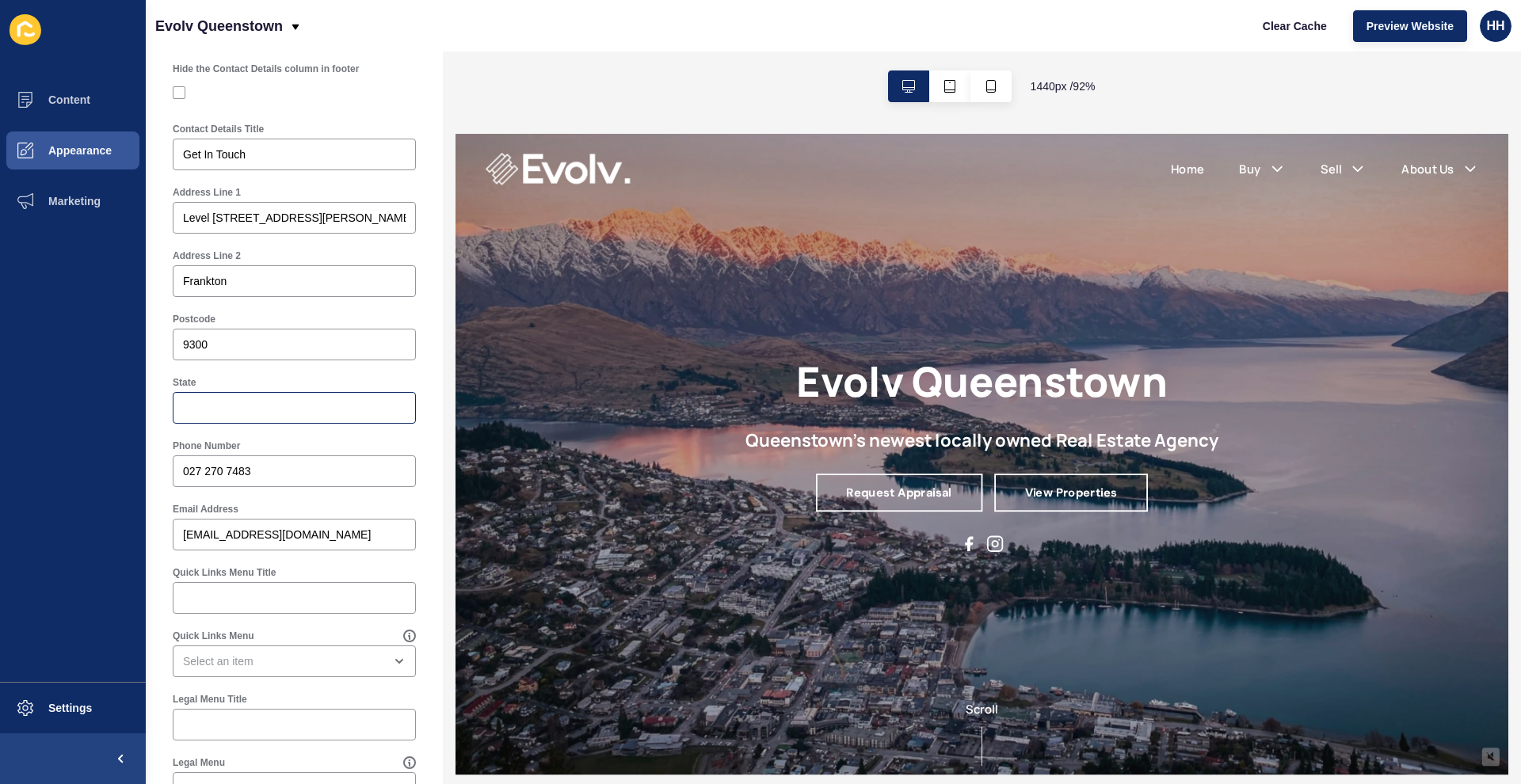
click at [263, 415] on div at bounding box center [294, 407] width 243 height 31
click at [340, 445] on div "Phone Number" at bounding box center [294, 445] width 243 height 12
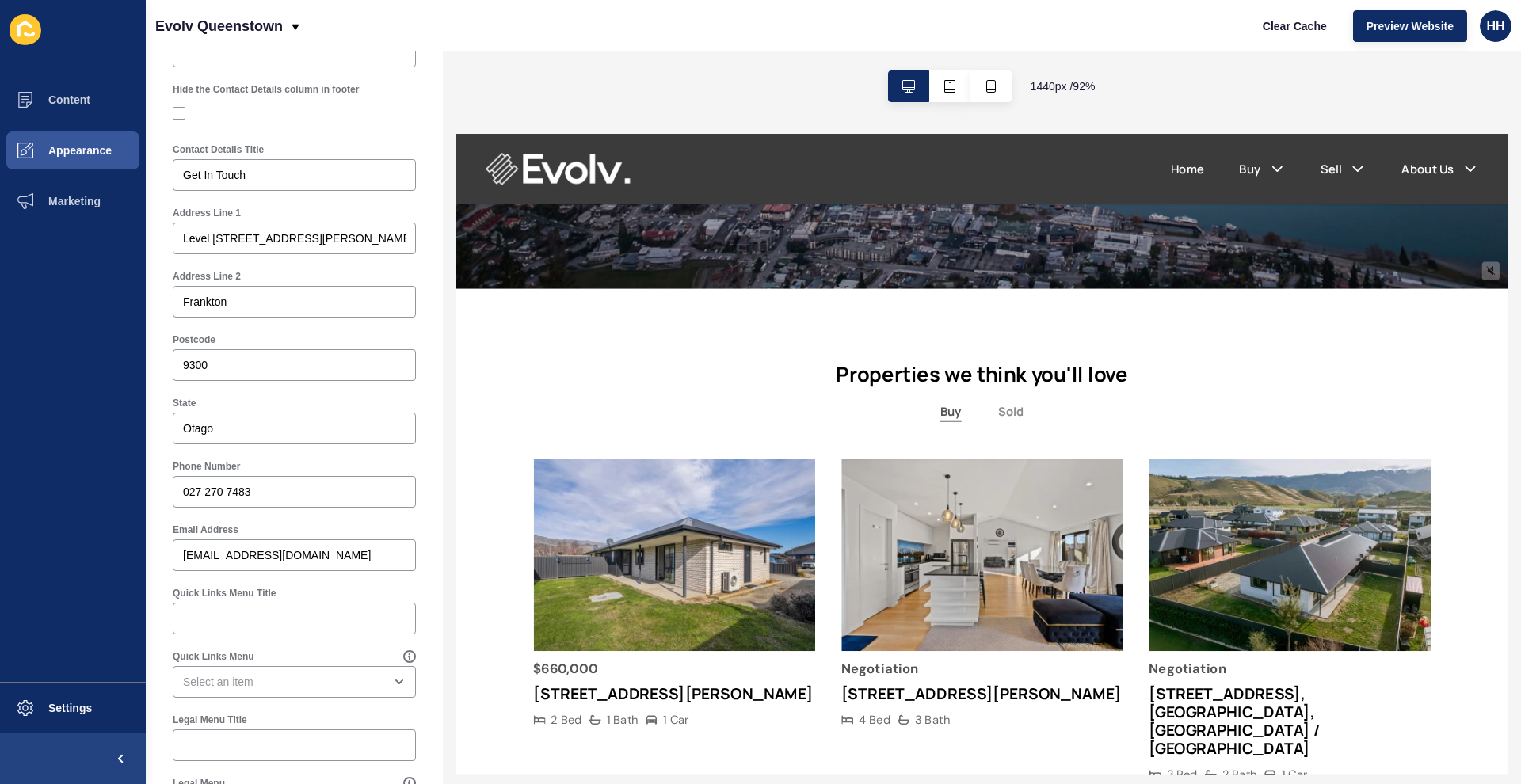
scroll to position [0, 0]
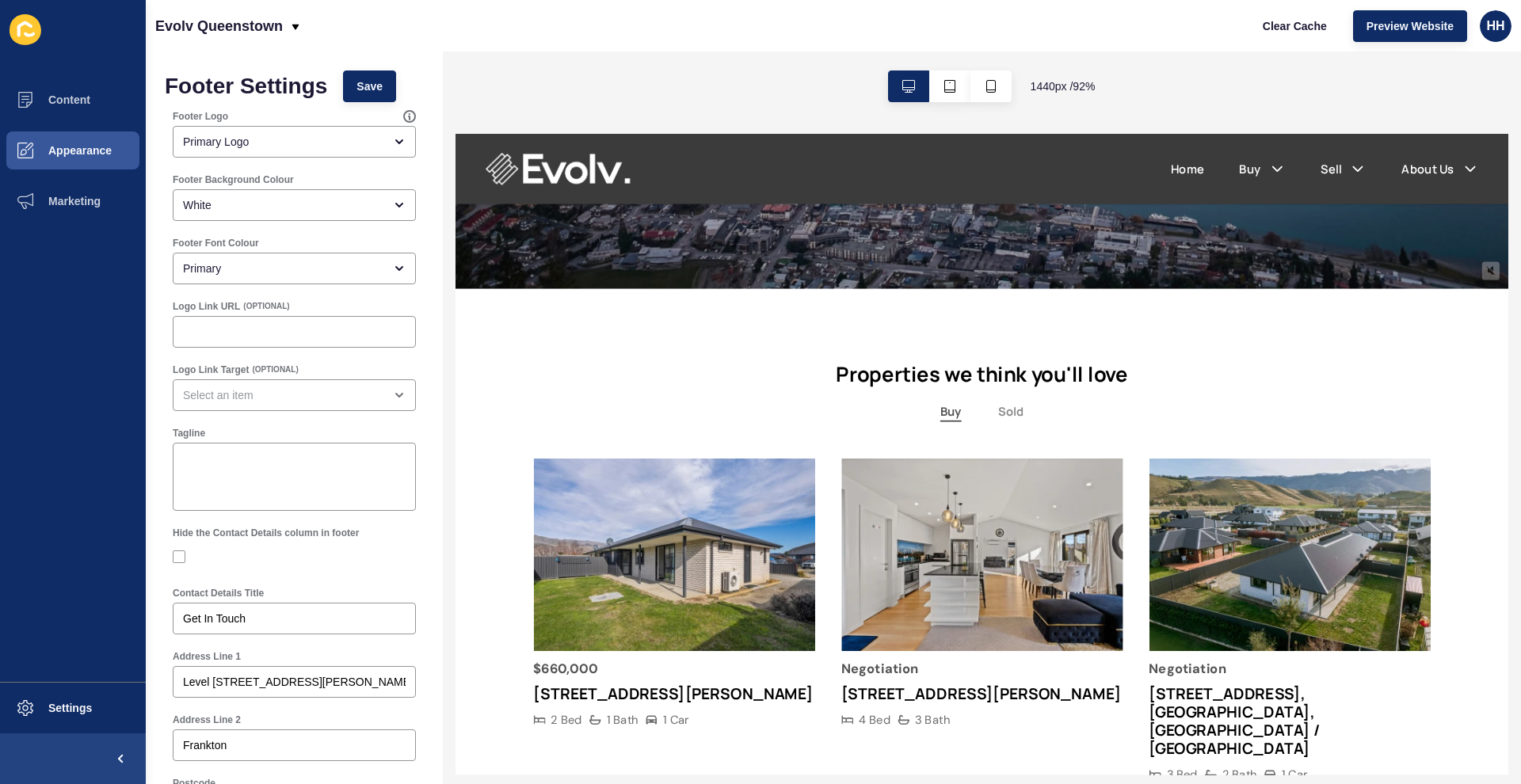
click at [378, 64] on div "Footer Settings Save Footer Logo Primary Logo Footer Background Colour White Fo…" at bounding box center [294, 754] width 297 height 1406
click at [380, 82] on span "Save" at bounding box center [369, 86] width 26 height 16
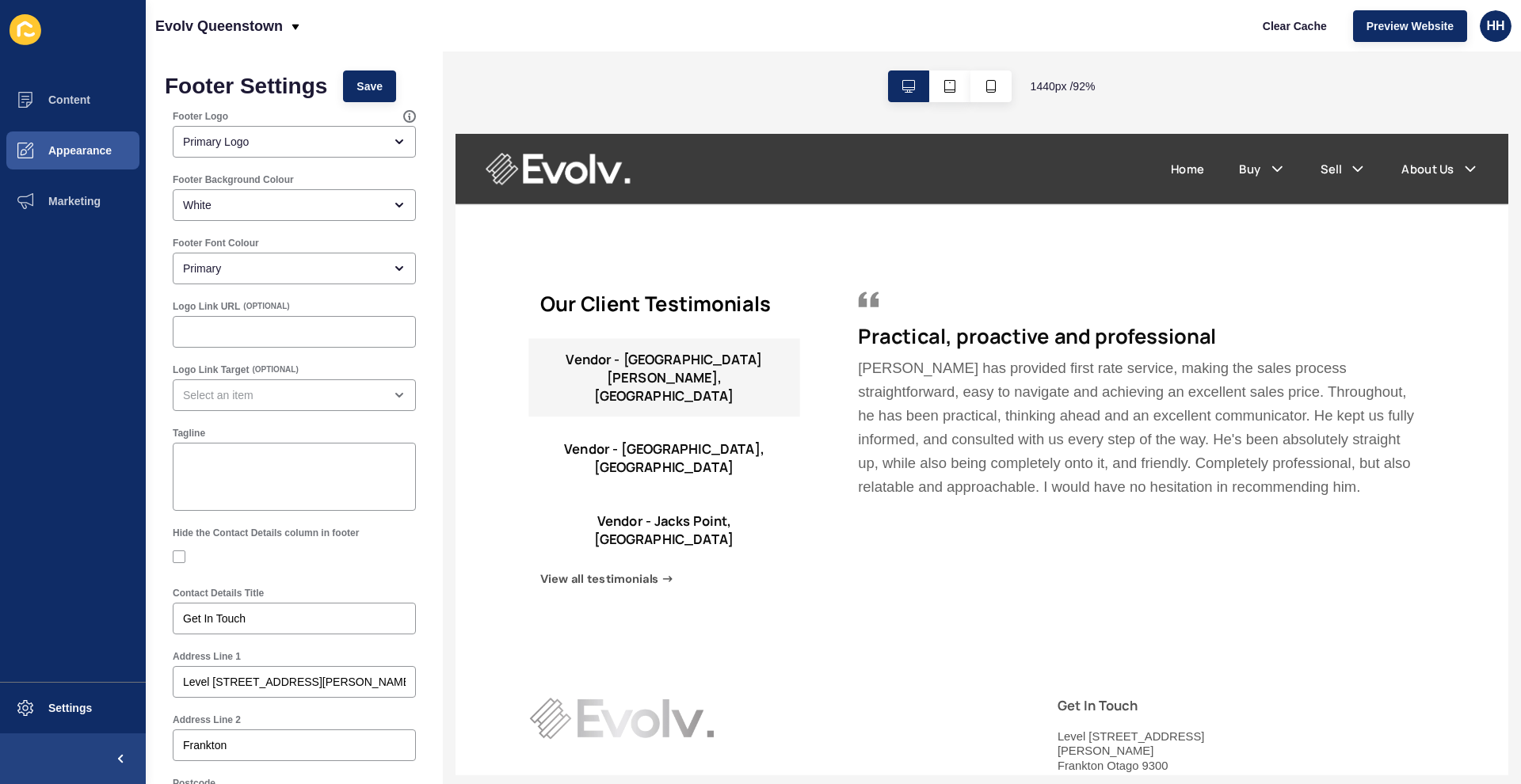
scroll to position [673, 0]
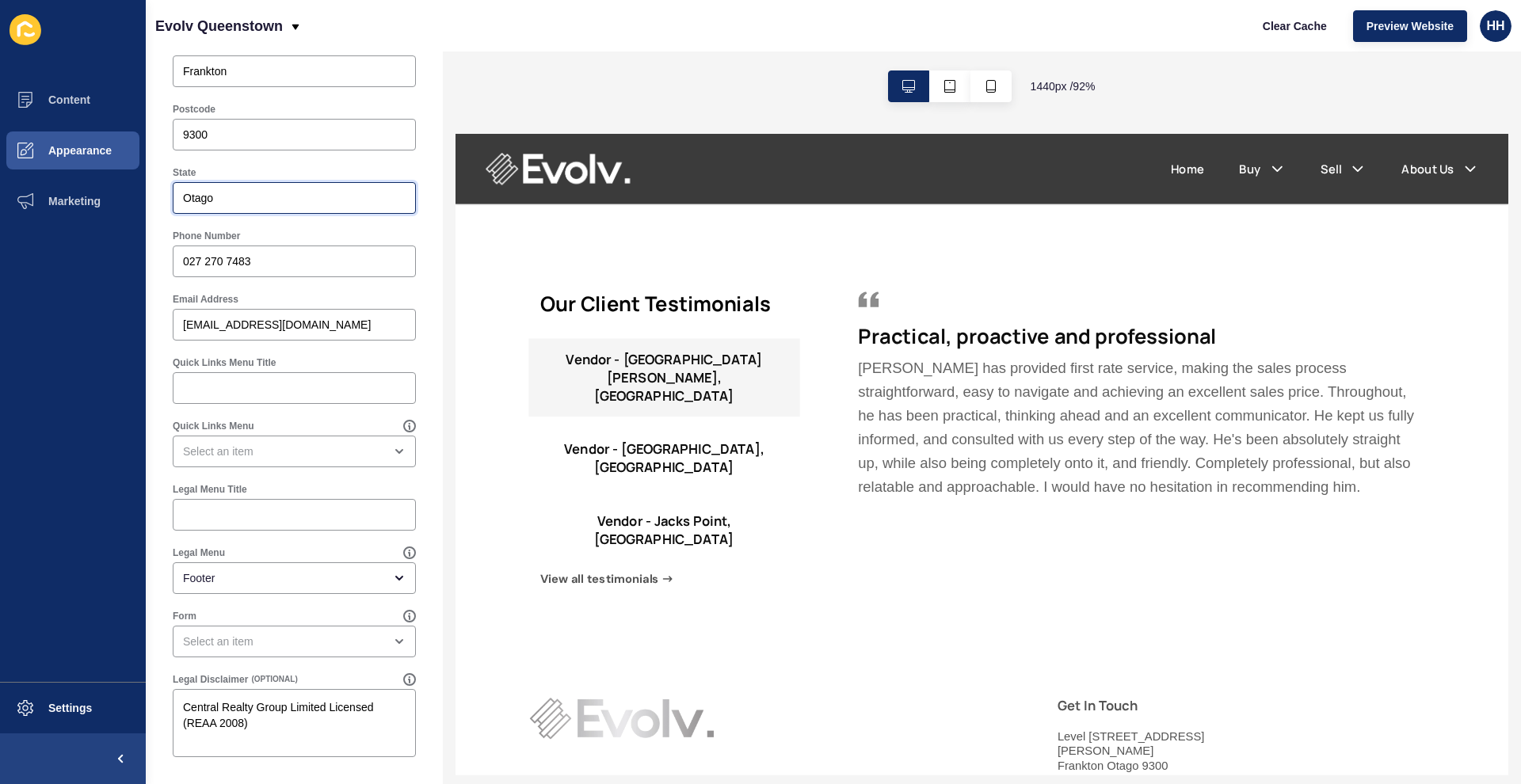
click at [263, 196] on input "Otago" at bounding box center [294, 197] width 223 height 16
type input "O"
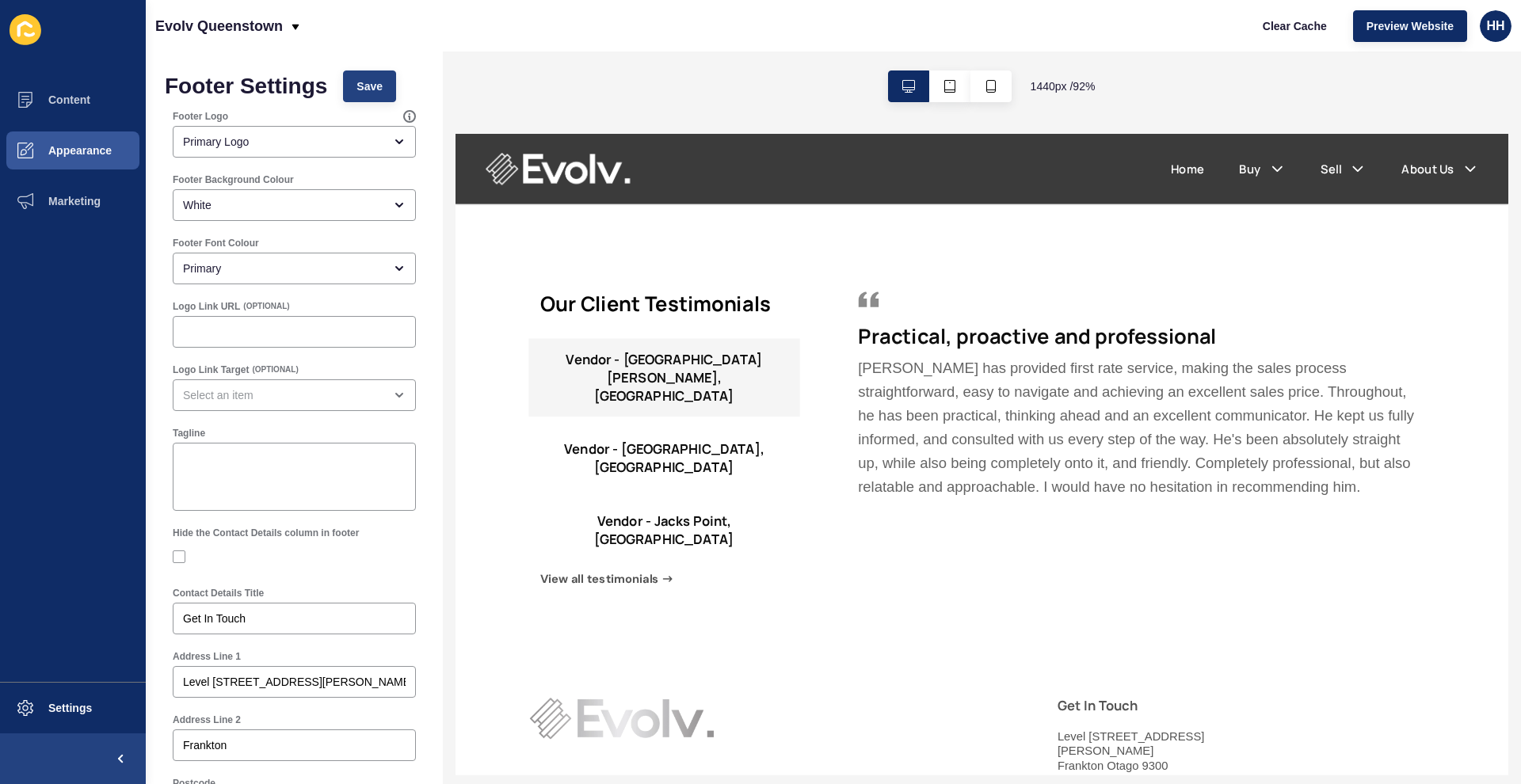
click at [374, 87] on span "Save" at bounding box center [369, 86] width 26 height 16
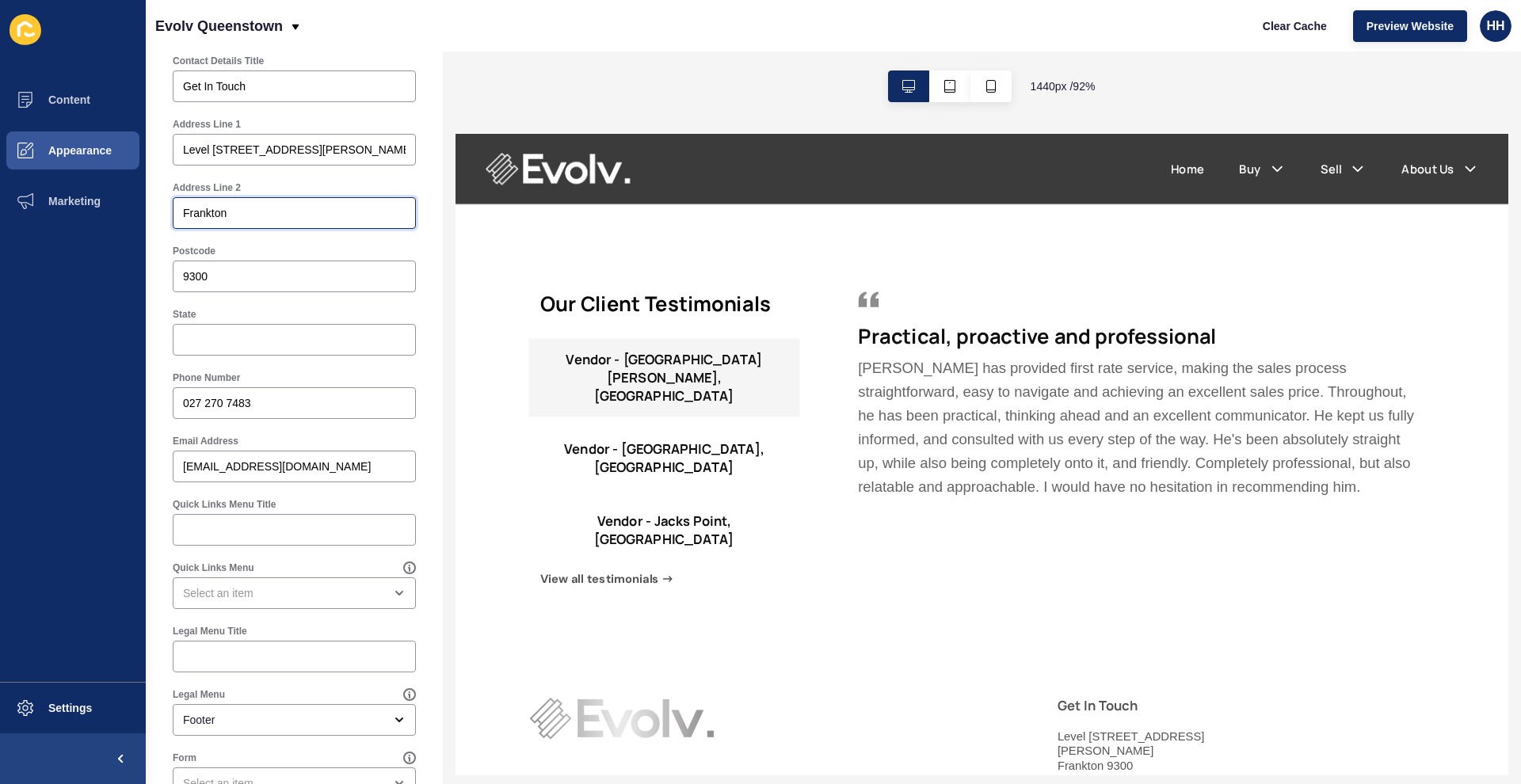
click at [274, 208] on input "Frankton" at bounding box center [294, 212] width 223 height 16
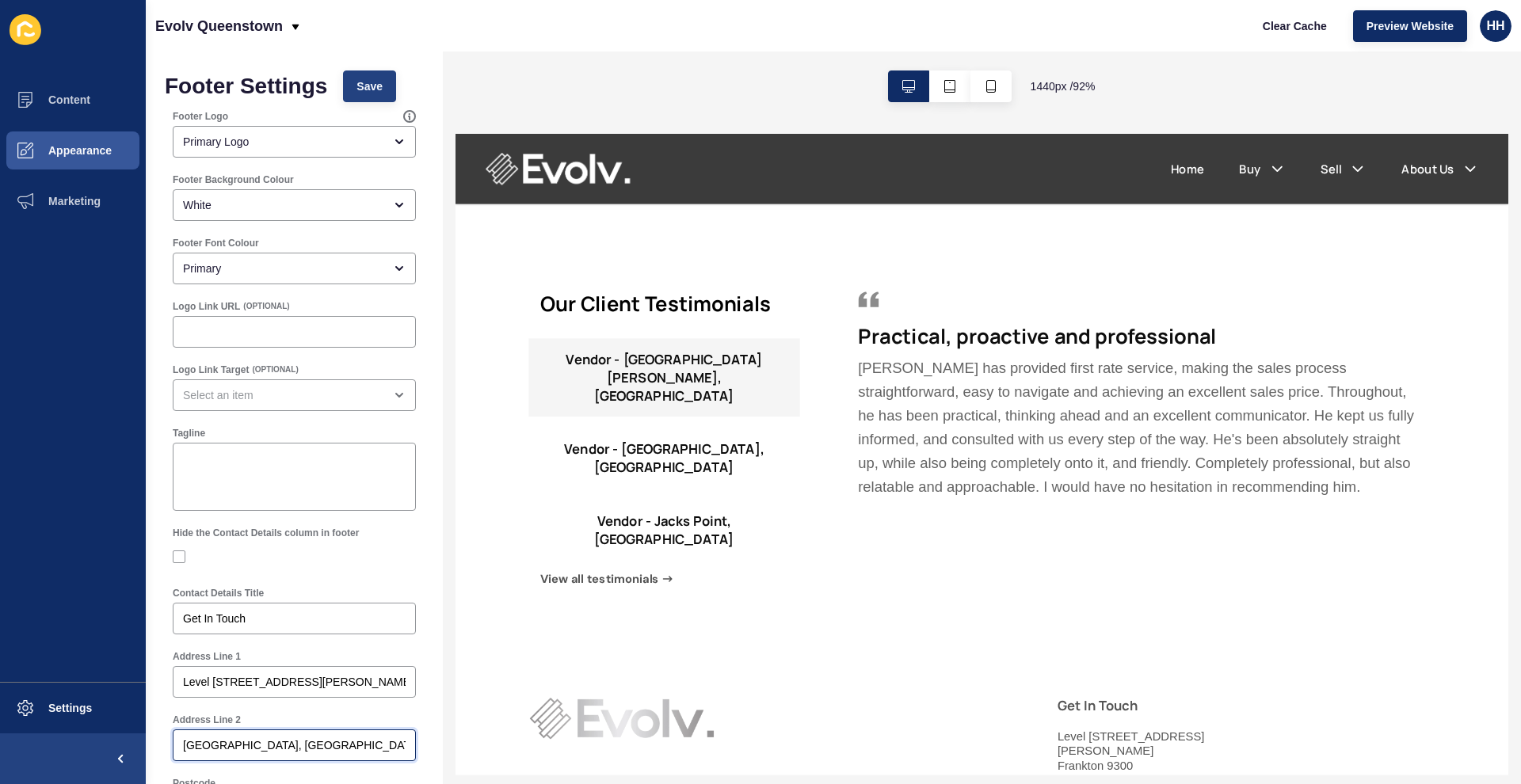
type input "[GEOGRAPHIC_DATA], [GEOGRAPHIC_DATA]"
click at [358, 83] on span "Save" at bounding box center [369, 86] width 26 height 16
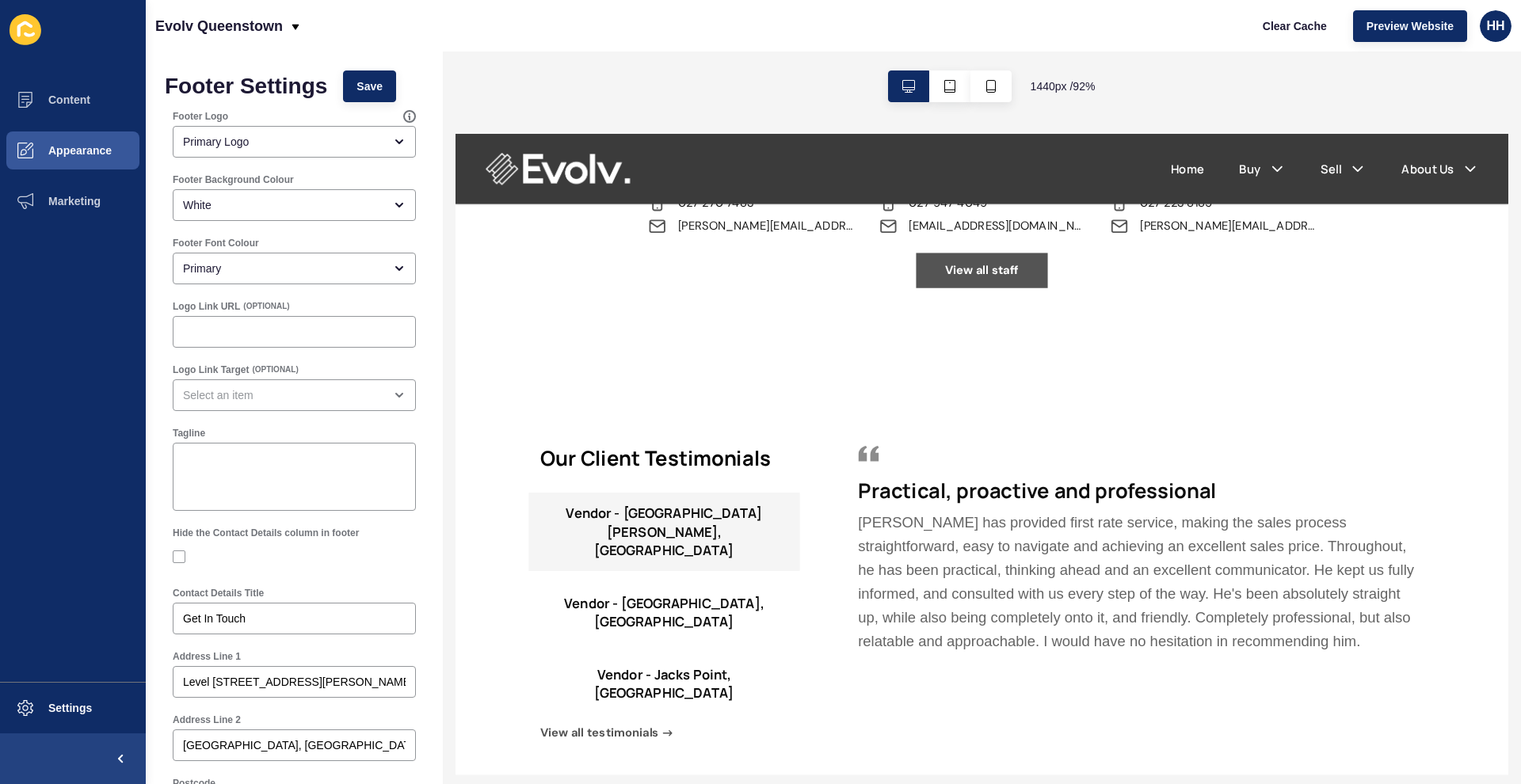
scroll to position [2792, 0]
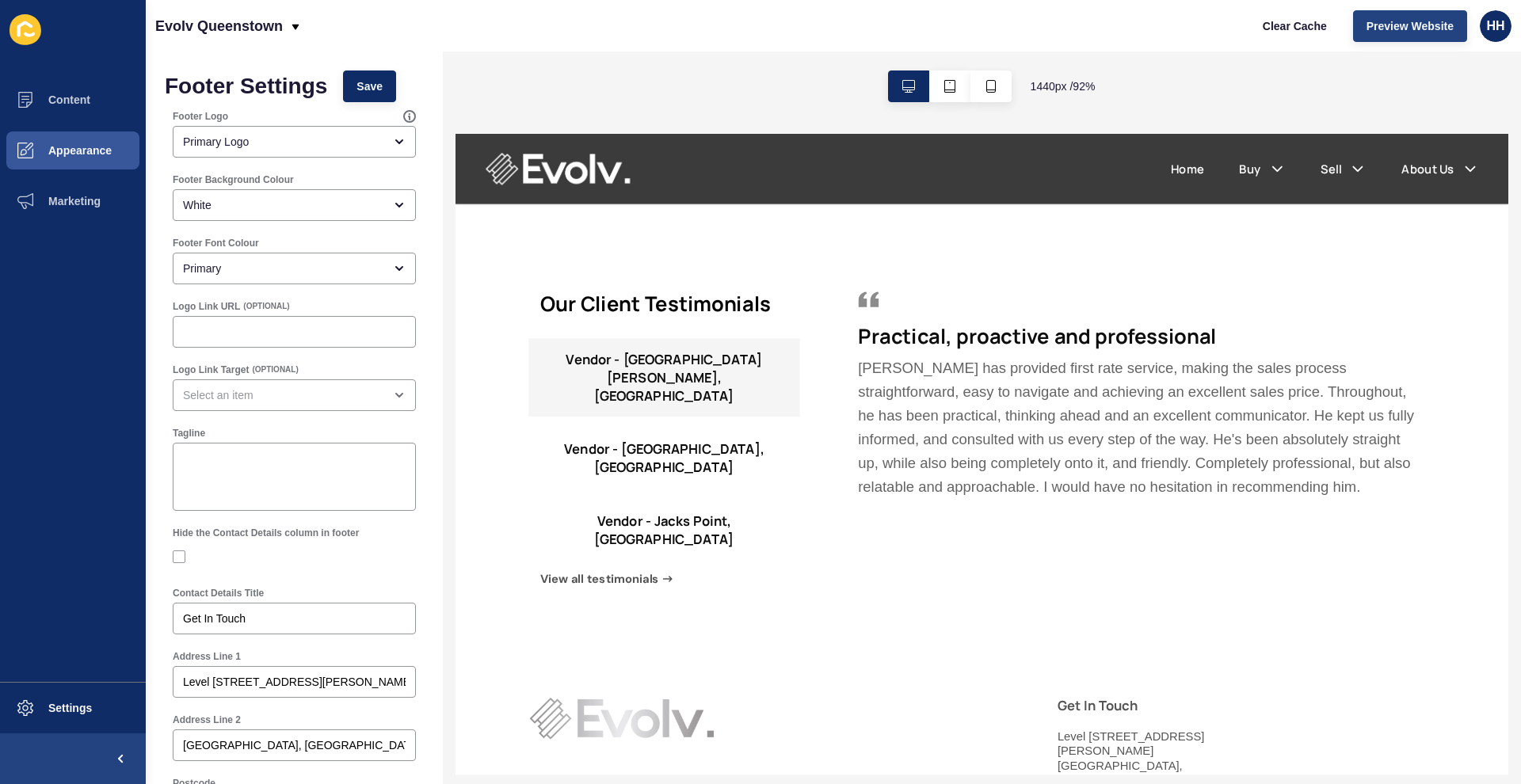
click at [1406, 30] on span "Preview Website" at bounding box center [1409, 26] width 87 height 16
